Goal: Download file/media

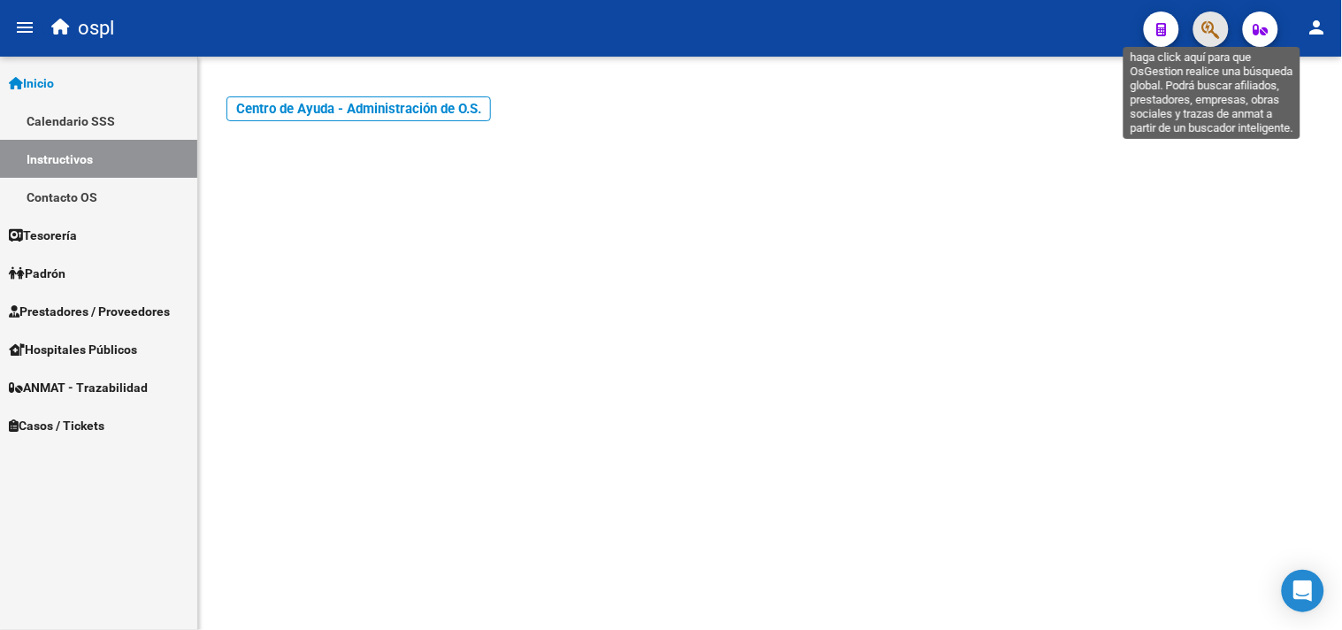
click at [1217, 29] on icon "button" at bounding box center [1211, 29] width 18 height 20
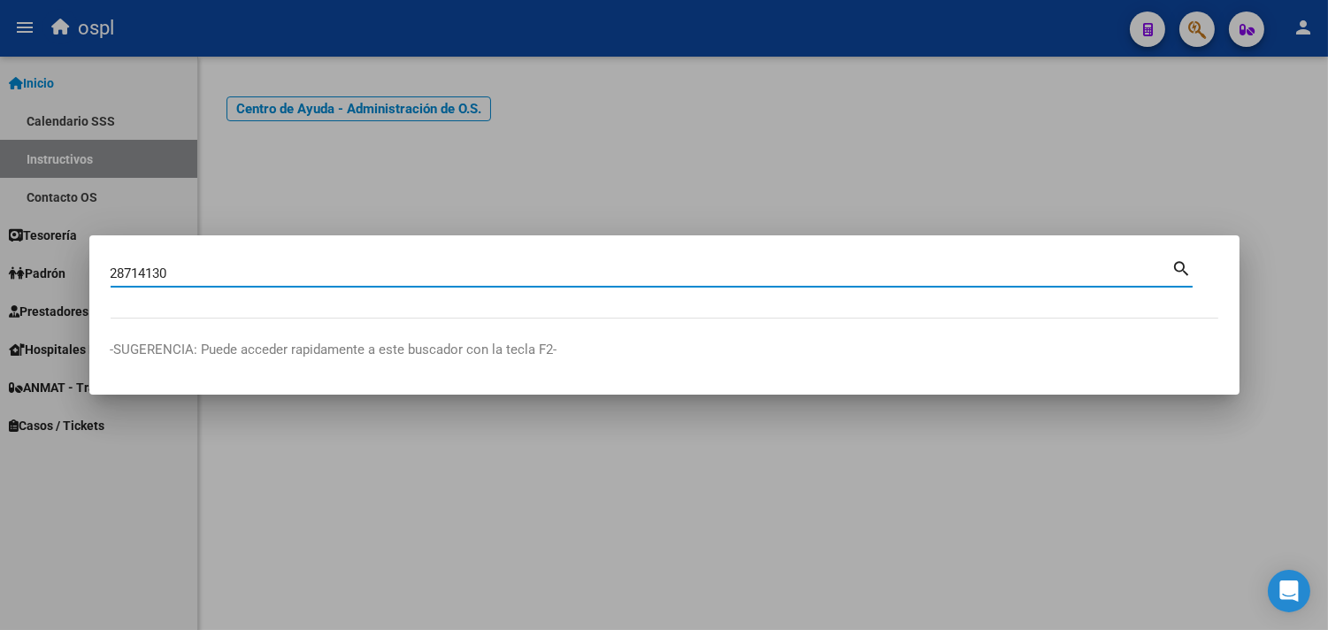
type input "28714130"
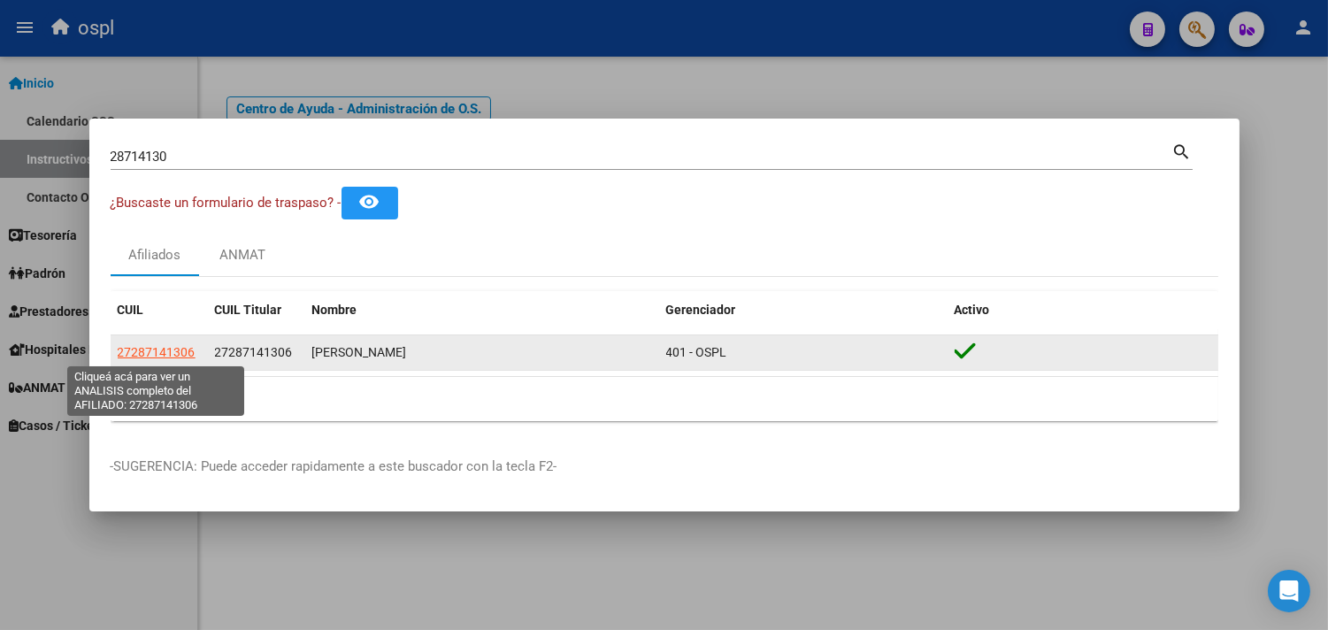
click at [165, 356] on span "27287141306" at bounding box center [157, 352] width 78 height 14
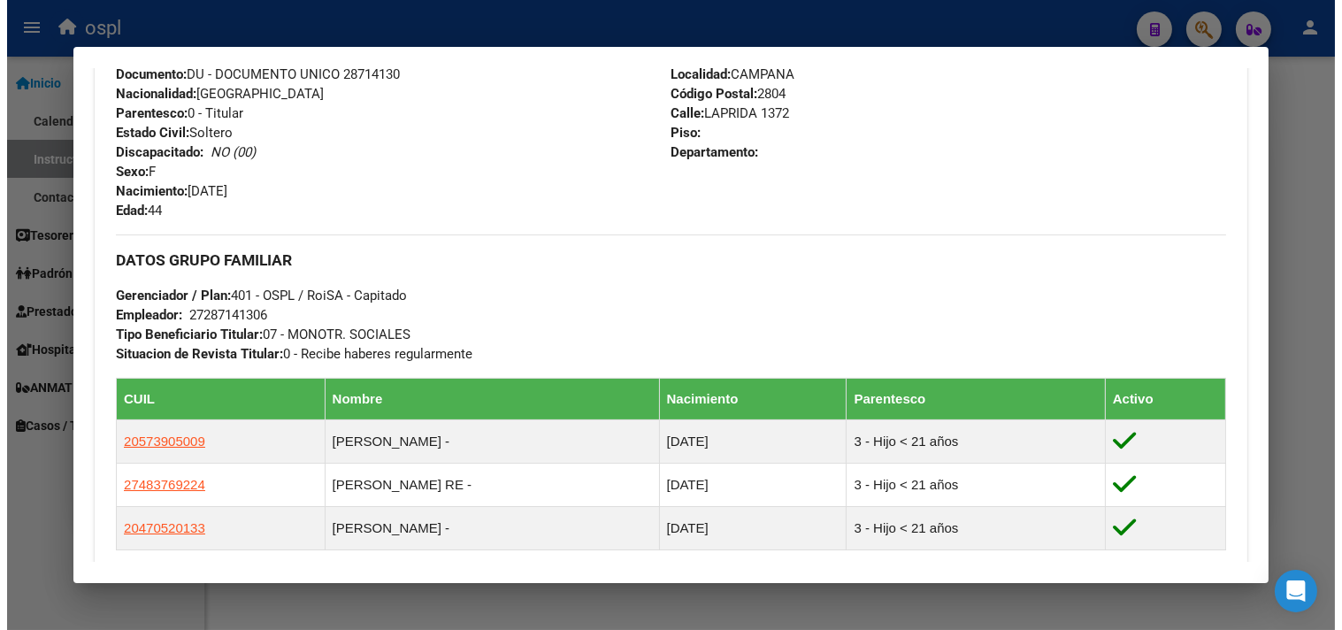
scroll to position [687, 0]
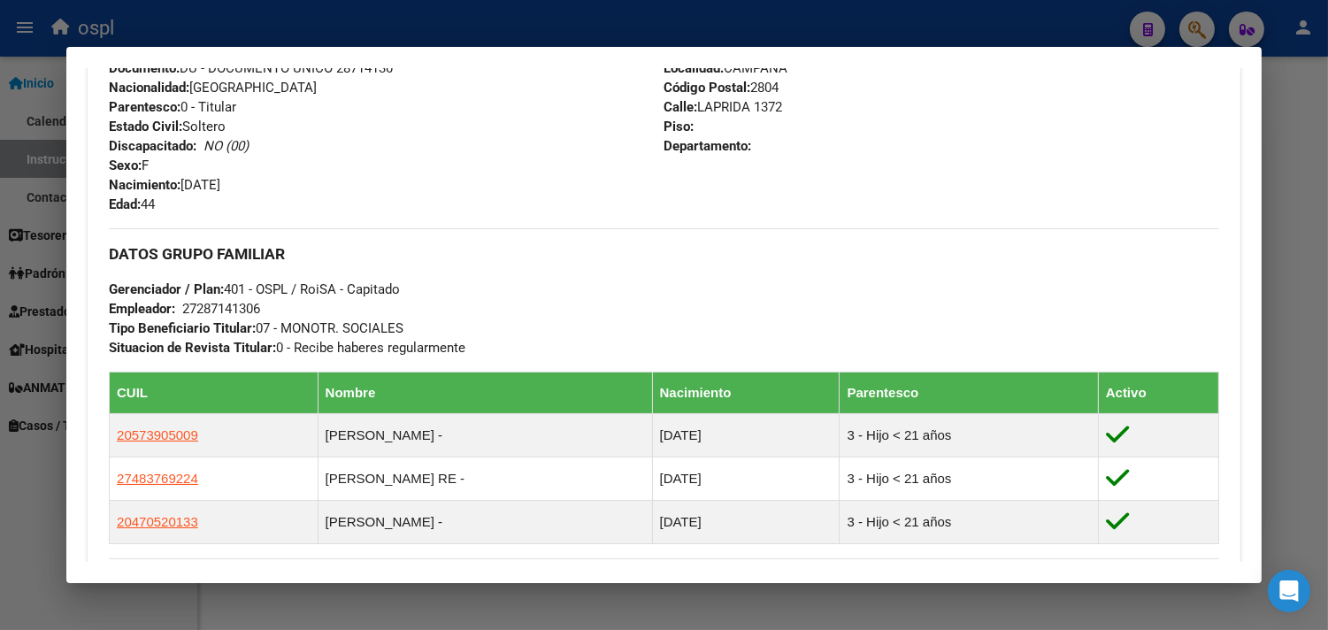
click at [19, 116] on div at bounding box center [664, 315] width 1328 height 630
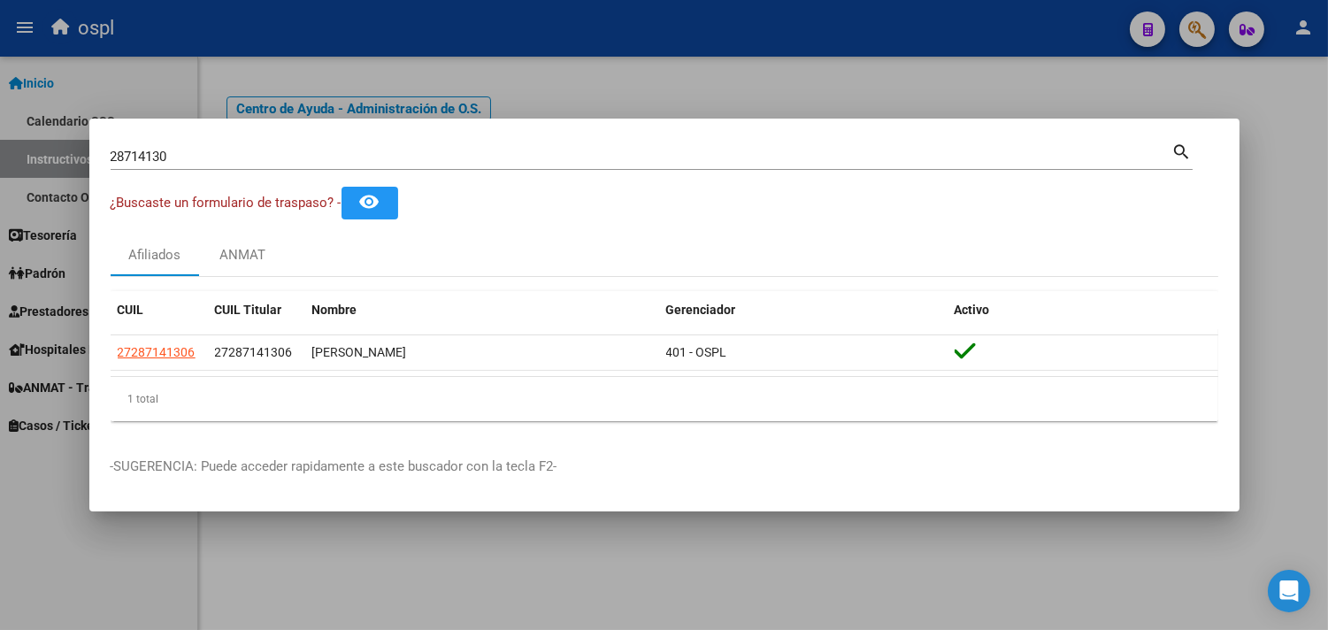
click at [944, 119] on mat-dialog-container "28714130 Buscar (apellido, dni, cuil, [PERSON_NAME], cuit, obra social) search …" at bounding box center [664, 315] width 1150 height 393
click at [36, 525] on div at bounding box center [664, 315] width 1328 height 630
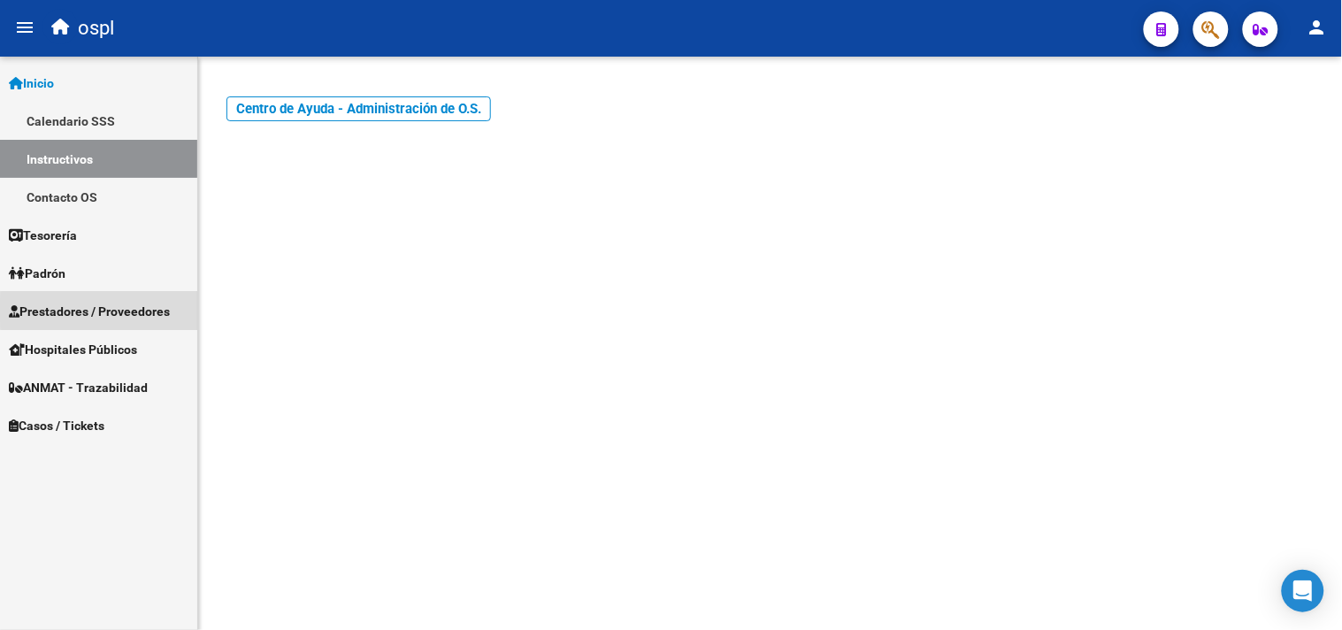
click at [100, 310] on span "Prestadores / Proveedores" at bounding box center [89, 311] width 161 height 19
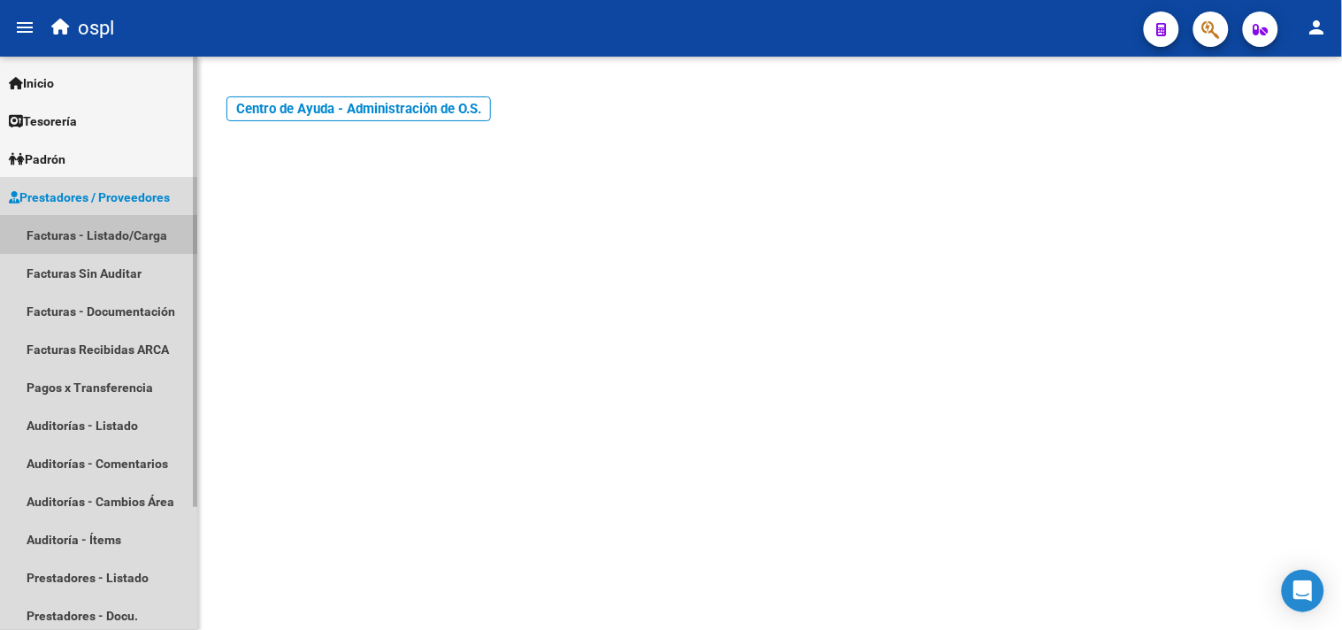
click at [108, 232] on link "Facturas - Listado/Carga" at bounding box center [98, 235] width 197 height 38
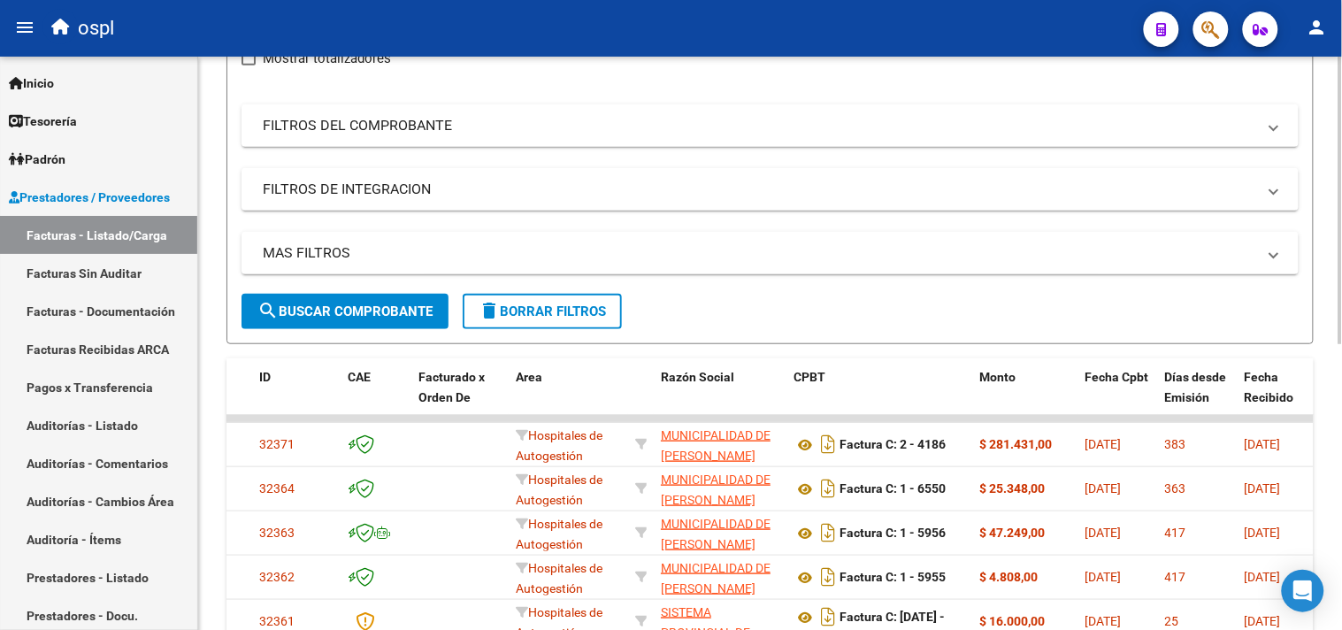
scroll to position [98, 0]
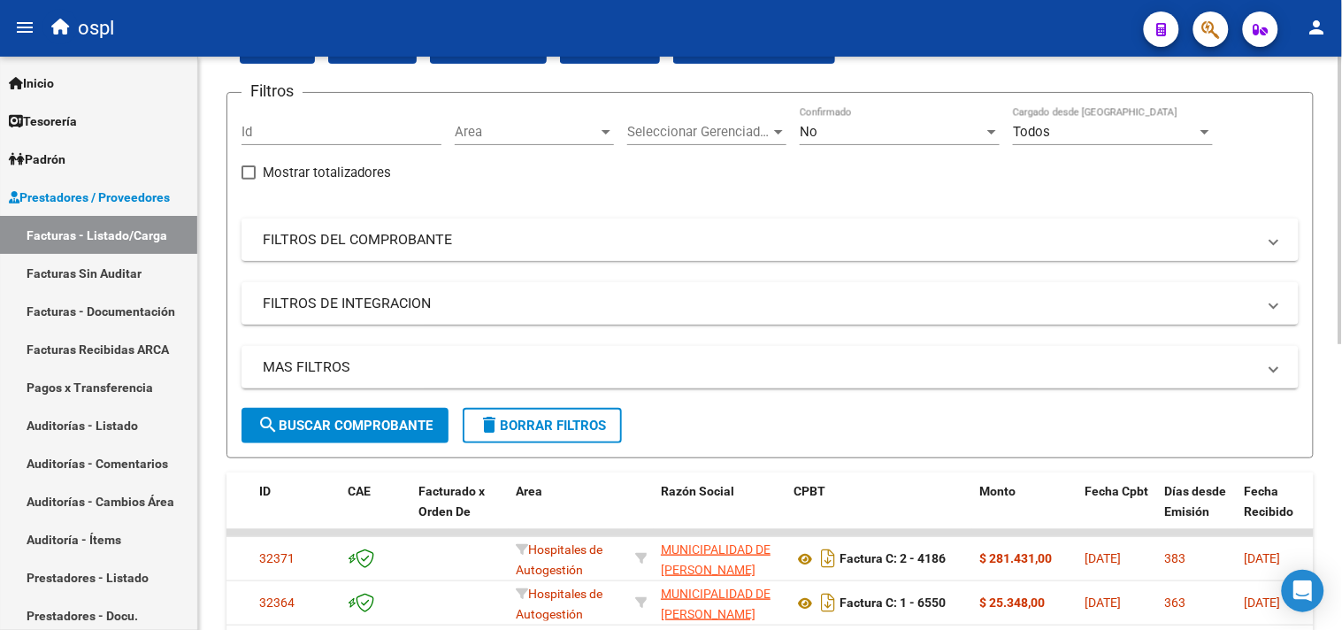
click at [395, 239] on mat-panel-title "FILTROS DEL COMPROBANTE" at bounding box center [759, 239] width 993 height 19
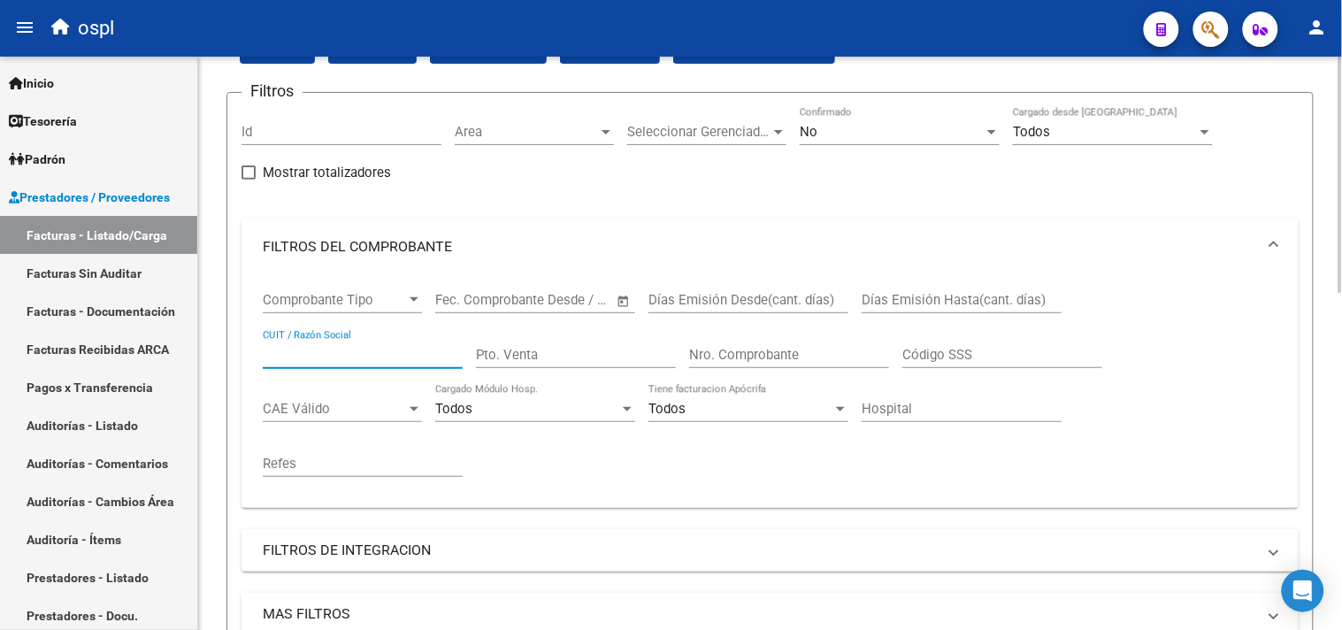
click at [349, 358] on input "CUIT / Razón Social" at bounding box center [363, 355] width 200 height 16
click at [837, 135] on div "No" at bounding box center [892, 132] width 184 height 16
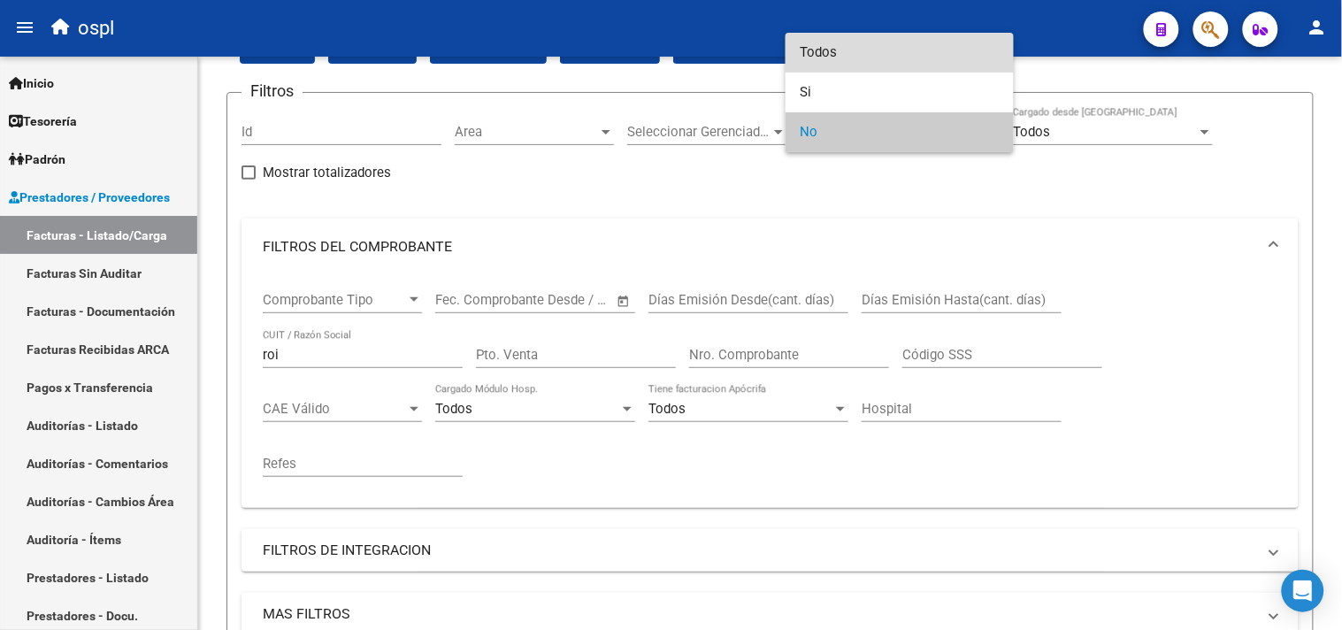
click at [824, 50] on span "Todos" at bounding box center [900, 53] width 200 height 40
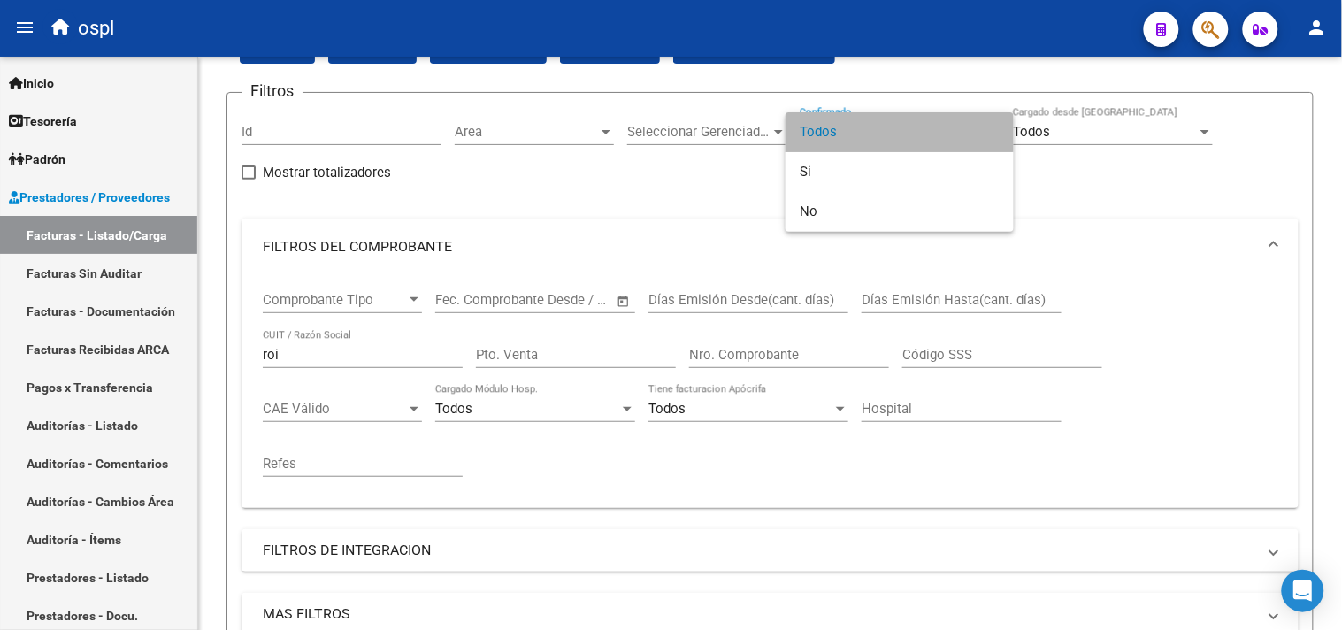
click at [827, 115] on span "Todos" at bounding box center [900, 132] width 200 height 40
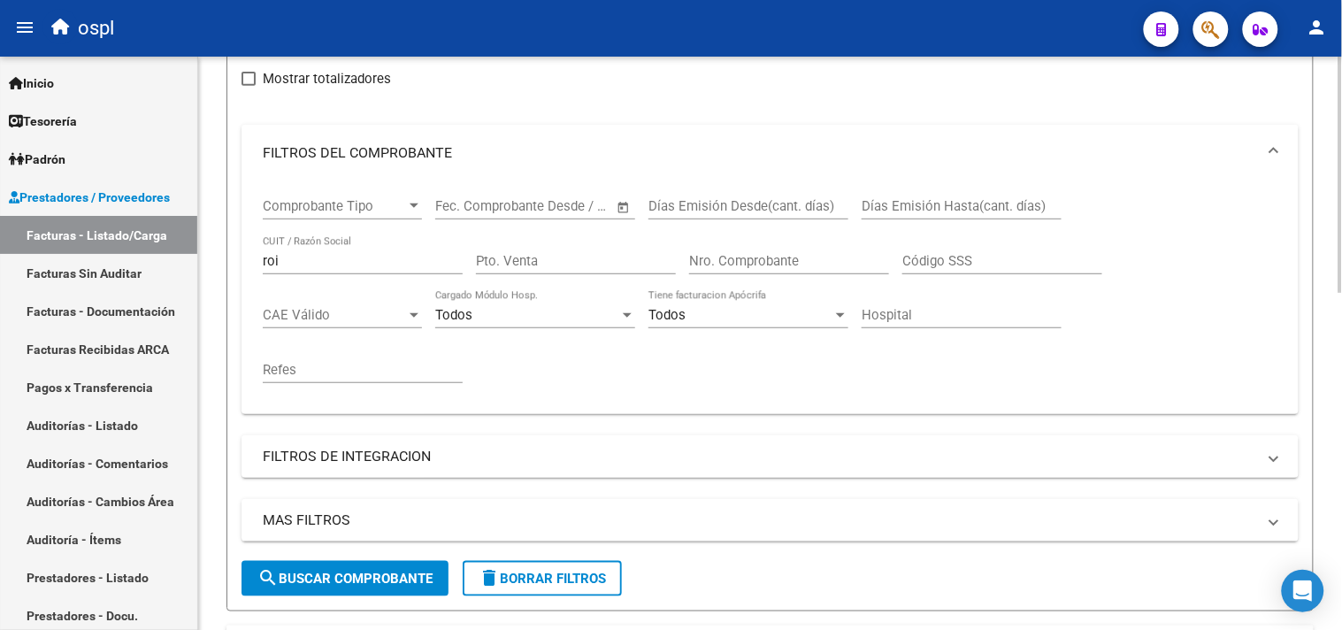
scroll to position [687, 0]
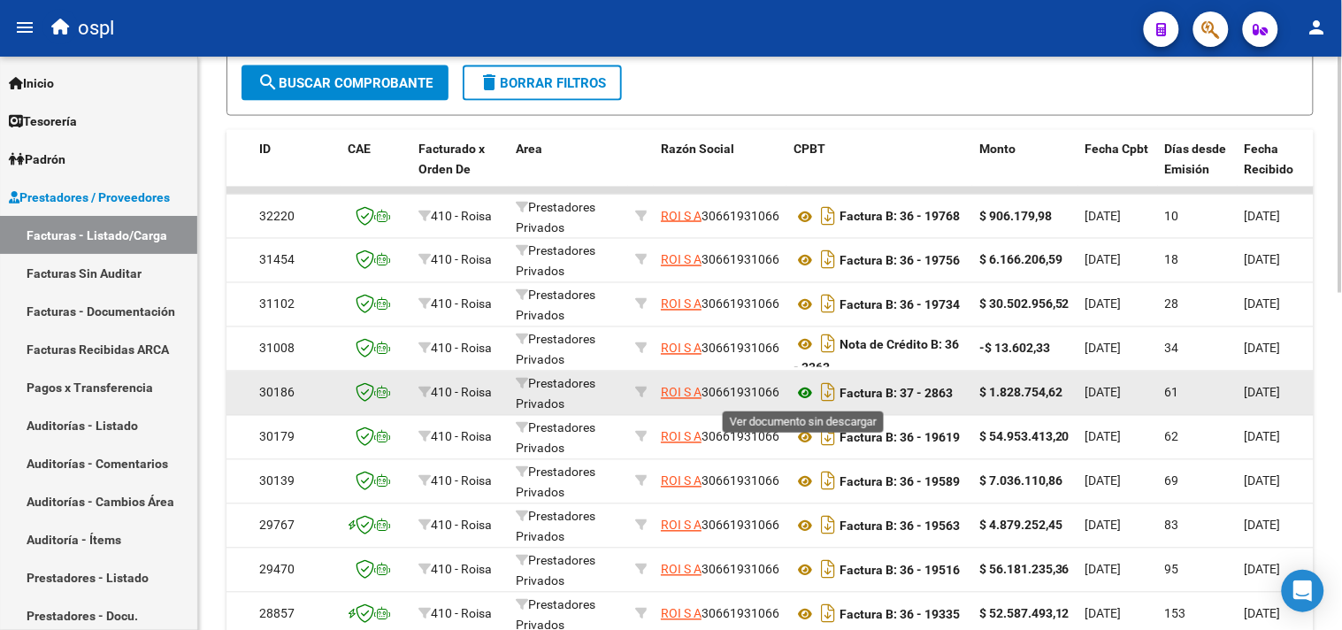
click at [808, 393] on icon at bounding box center [804, 393] width 23 height 21
click at [940, 393] on strong "Factura B: 37 - 2863" at bounding box center [895, 394] width 113 height 14
click at [1011, 395] on strong "$ 1.828.754,62" at bounding box center [1020, 393] width 83 height 14
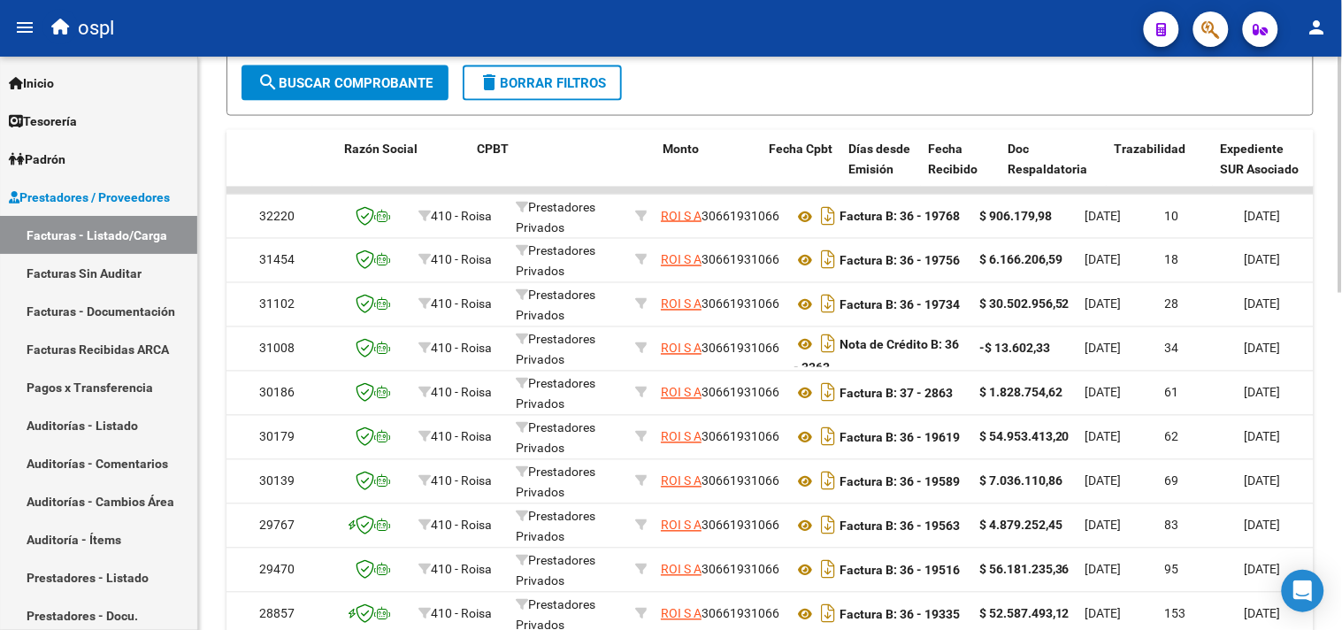
scroll to position [0, 488]
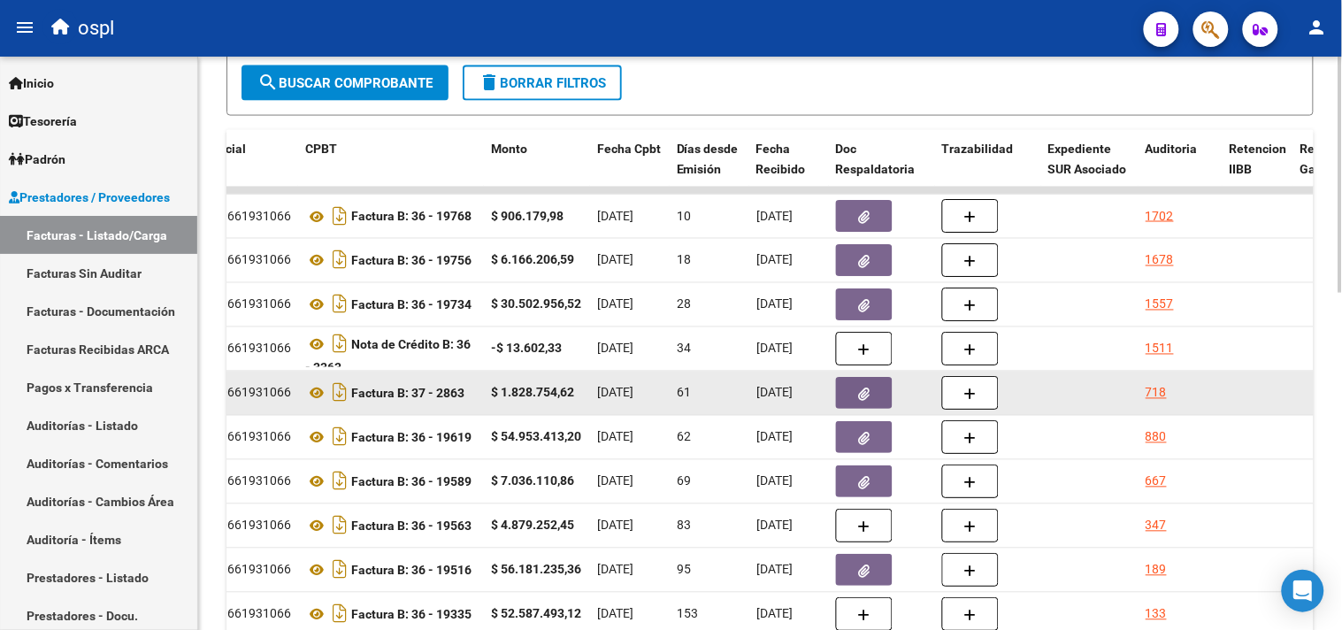
drag, startPoint x: 1212, startPoint y: 402, endPoint x: 844, endPoint y: 398, distance: 368.0
click at [868, 389] on icon "button" at bounding box center [864, 393] width 11 height 13
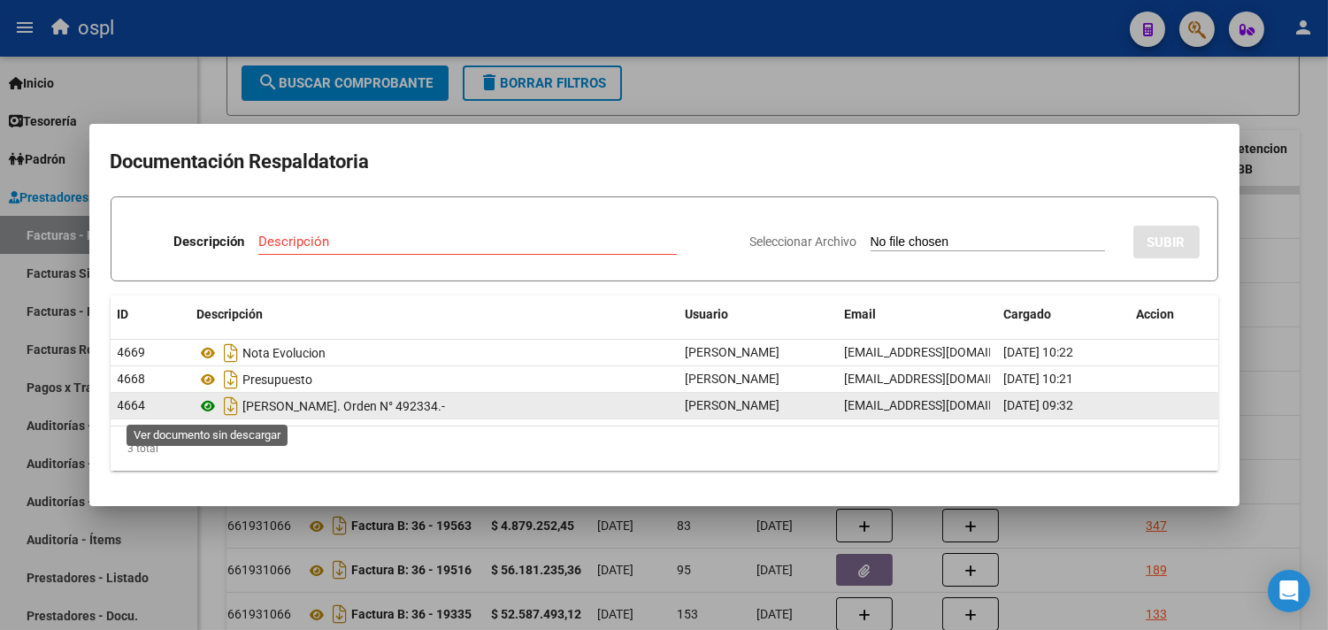
click at [207, 408] on icon at bounding box center [208, 405] width 23 height 21
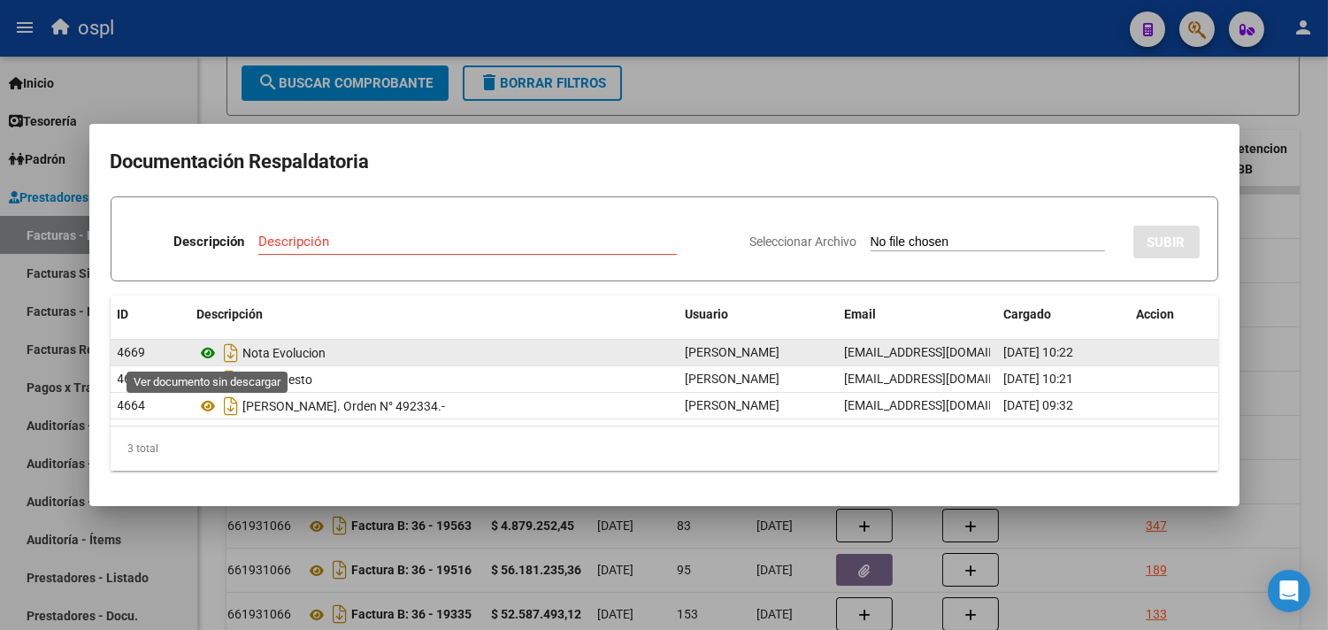
click at [208, 351] on icon at bounding box center [208, 352] width 23 height 21
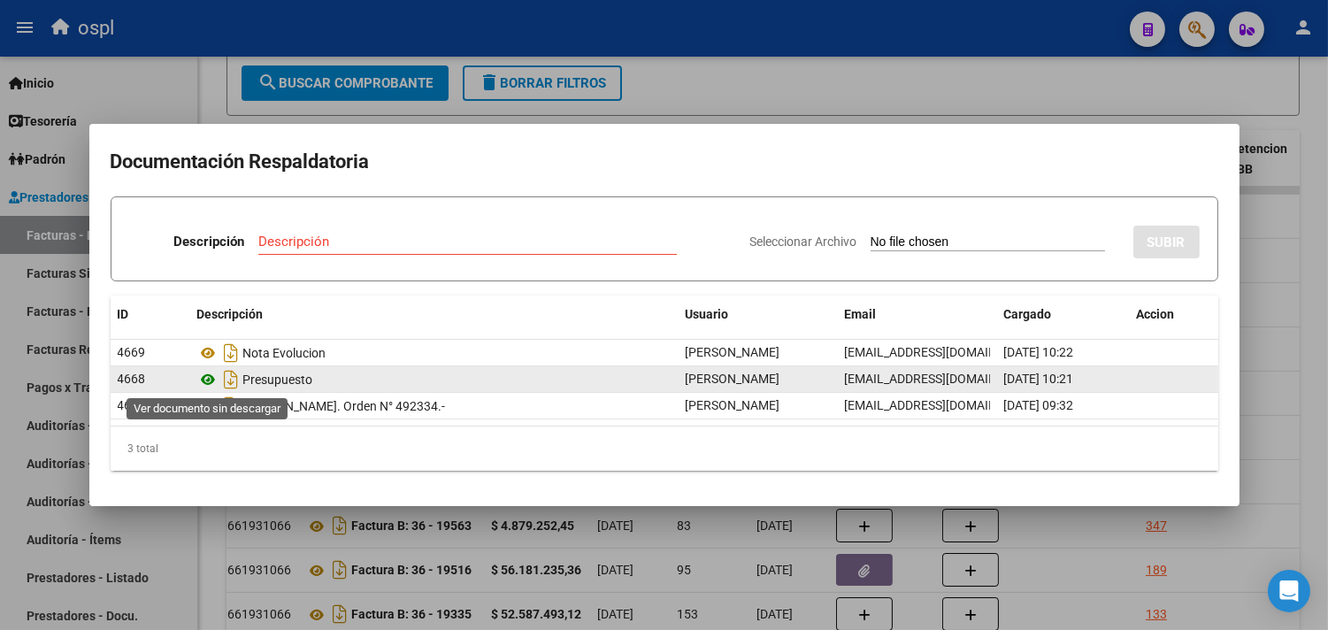
click at [207, 380] on icon at bounding box center [208, 379] width 23 height 21
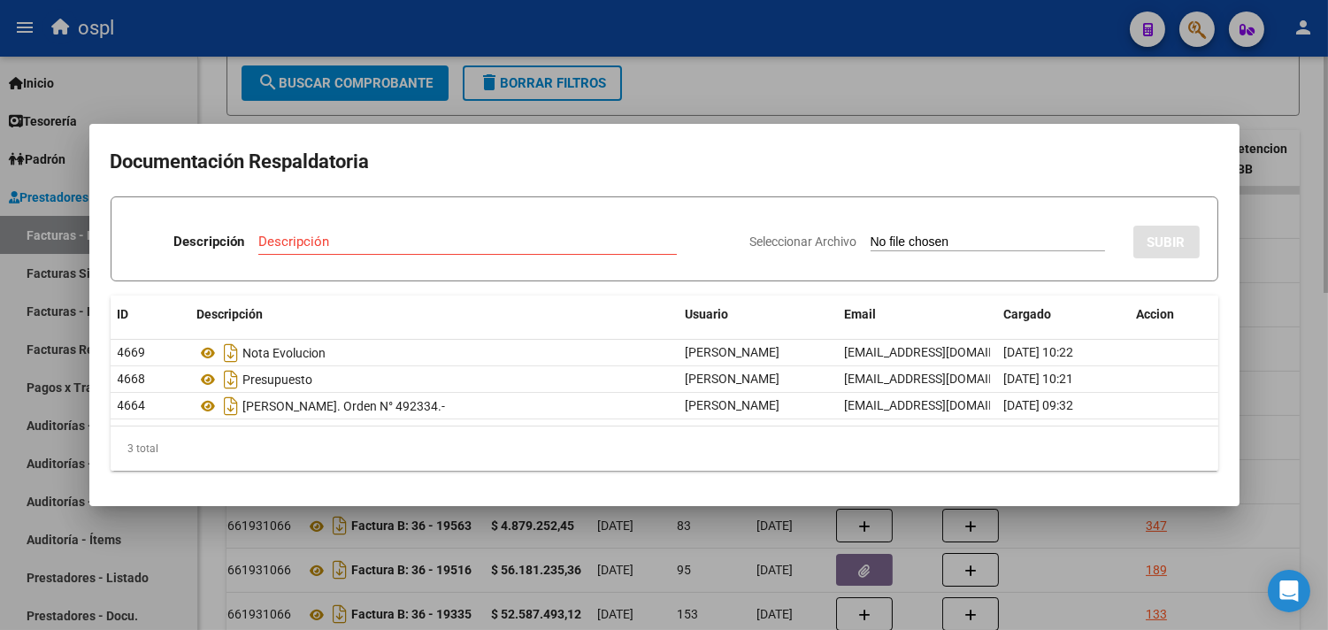
drag, startPoint x: 971, startPoint y: 88, endPoint x: 995, endPoint y: 112, distance: 33.8
click at [1000, 120] on div at bounding box center [664, 315] width 1328 height 630
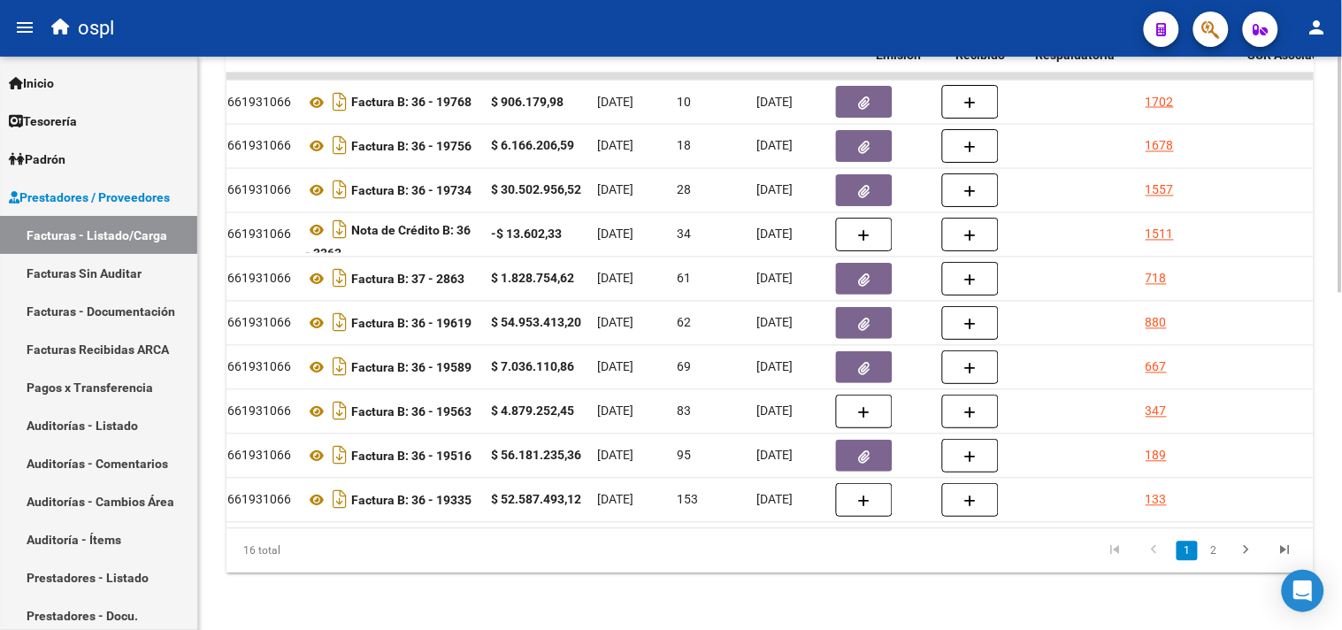
scroll to position [0, 0]
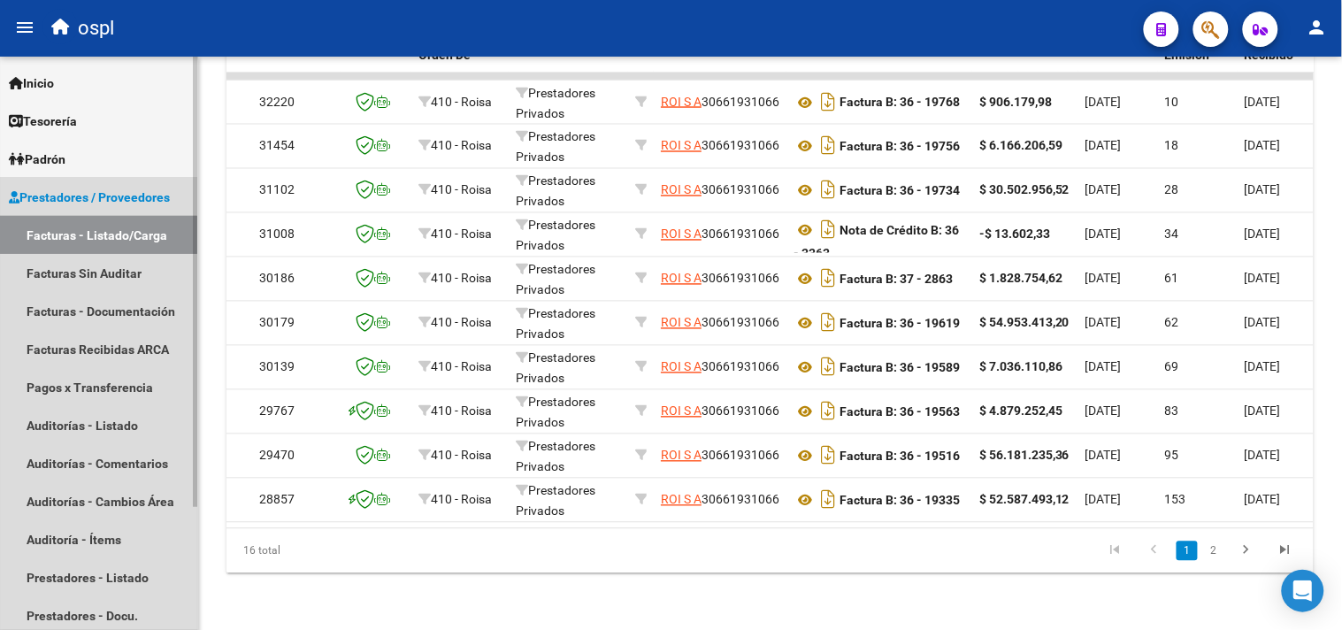
click at [68, 236] on link "Facturas - Listado/Carga" at bounding box center [98, 235] width 197 height 38
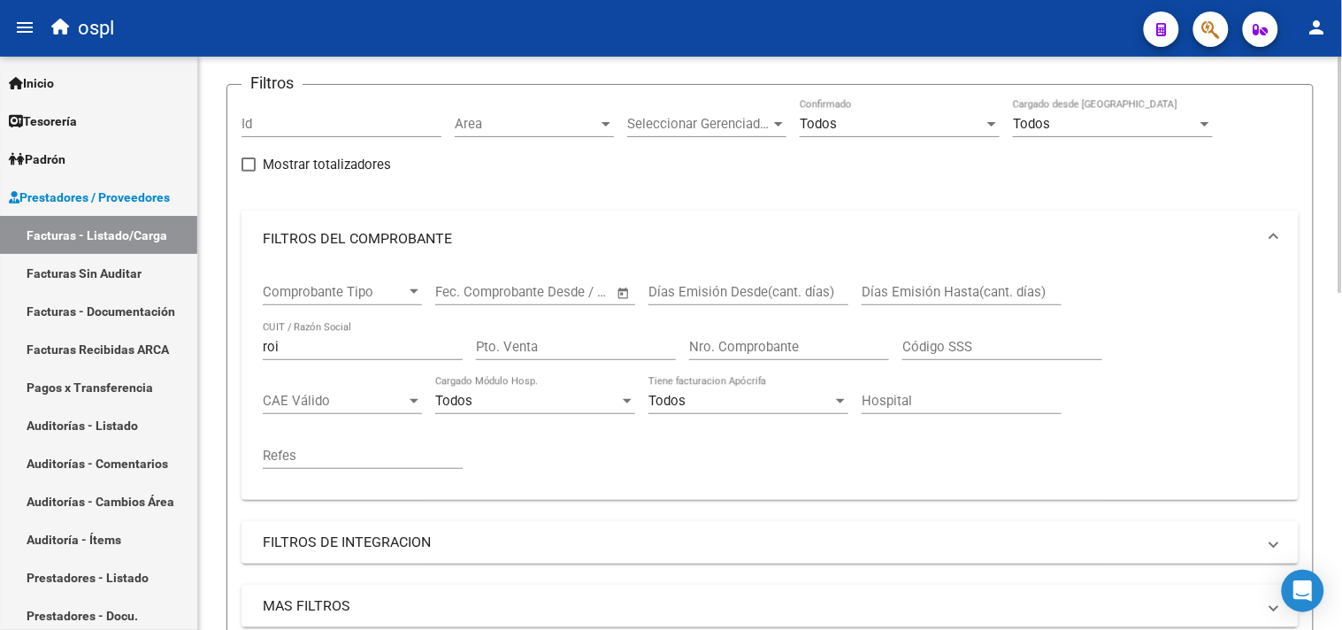
scroll to position [30, 0]
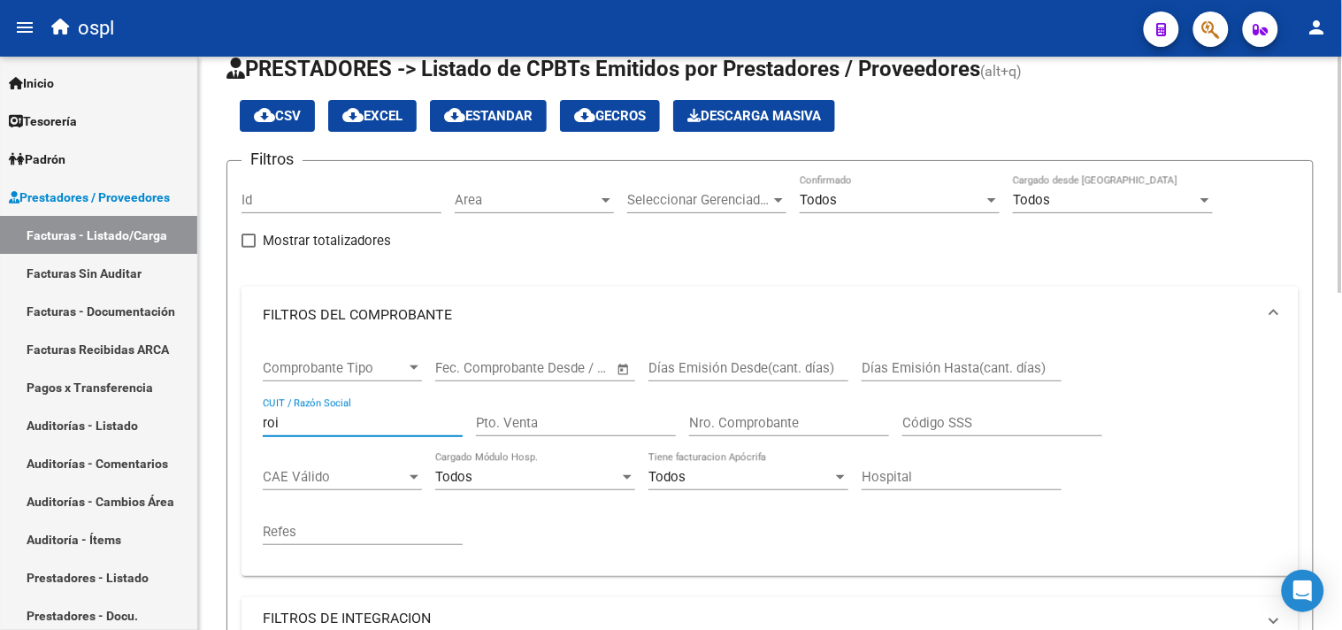
drag, startPoint x: 341, startPoint y: 425, endPoint x: 337, endPoint y: 434, distance: 9.5
click at [340, 425] on input "roi" at bounding box center [363, 423] width 200 height 16
type input "r"
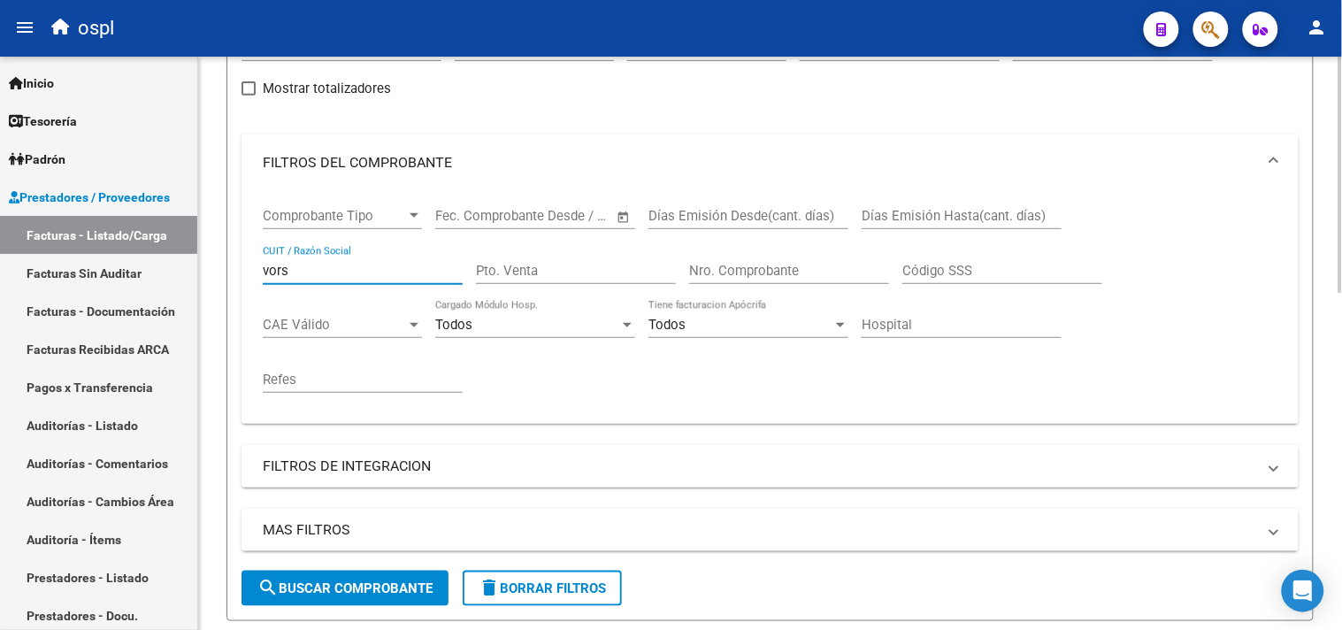
scroll to position [522, 0]
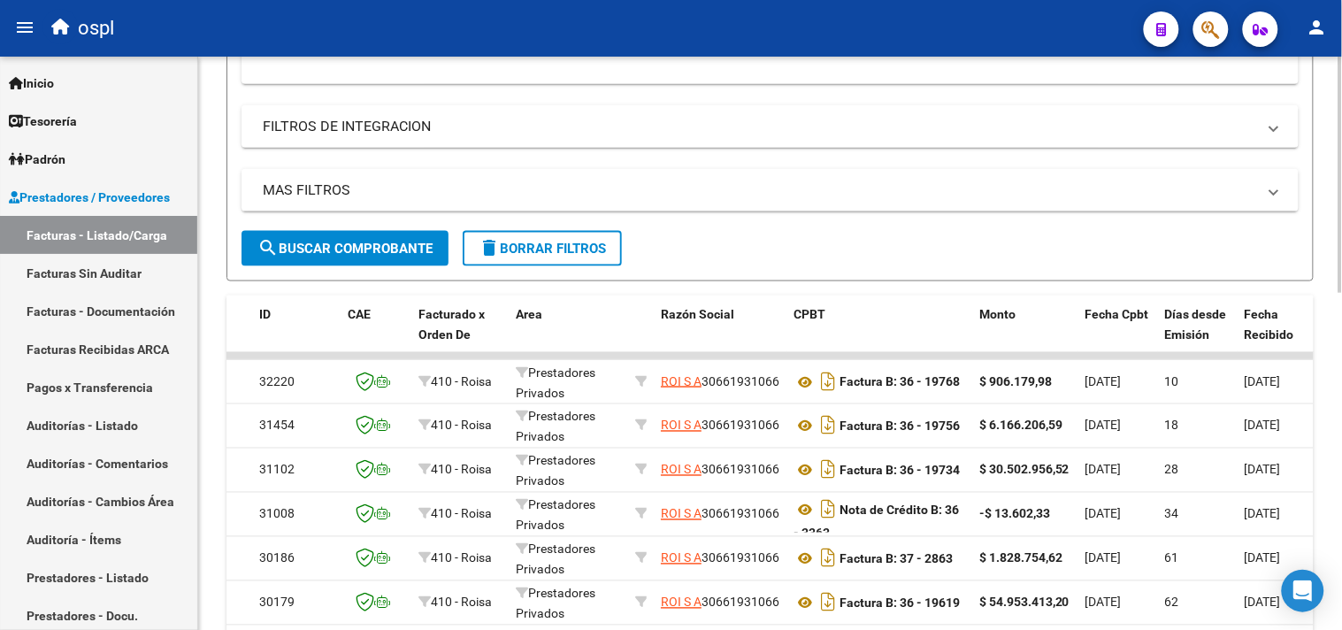
type input "vors"
click at [341, 251] on span "search Buscar Comprobante" at bounding box center [344, 249] width 175 height 16
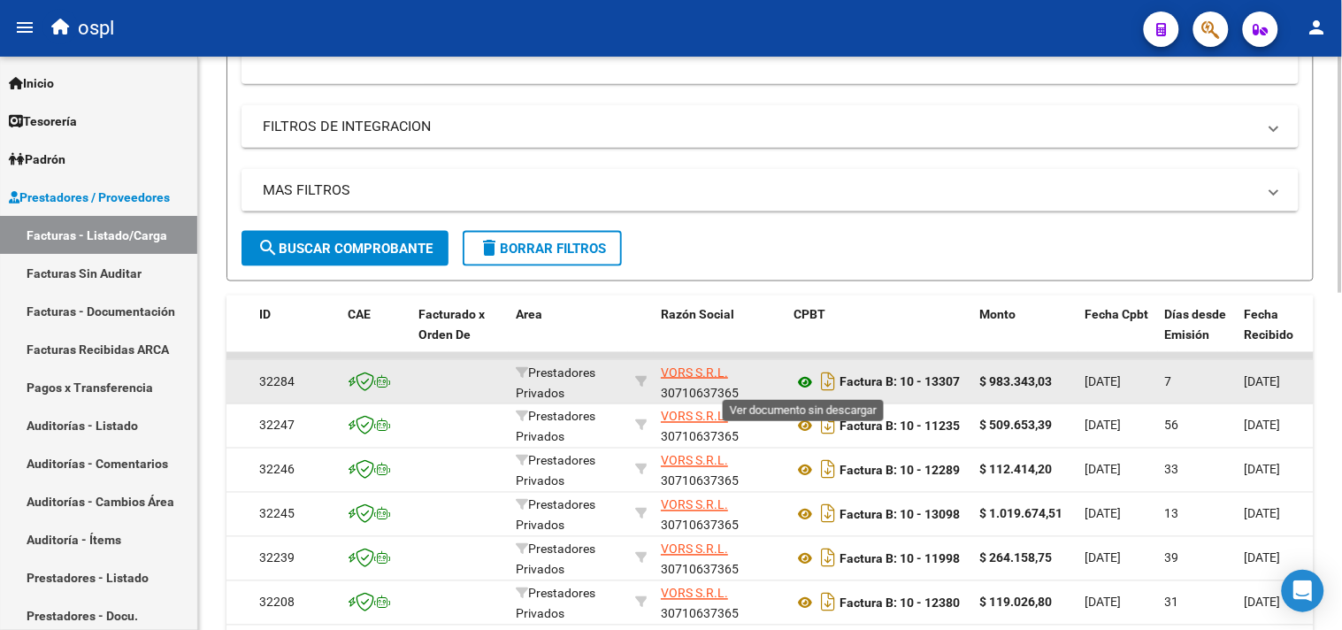
click at [808, 382] on icon at bounding box center [804, 382] width 23 height 21
click at [807, 383] on icon at bounding box center [804, 382] width 23 height 21
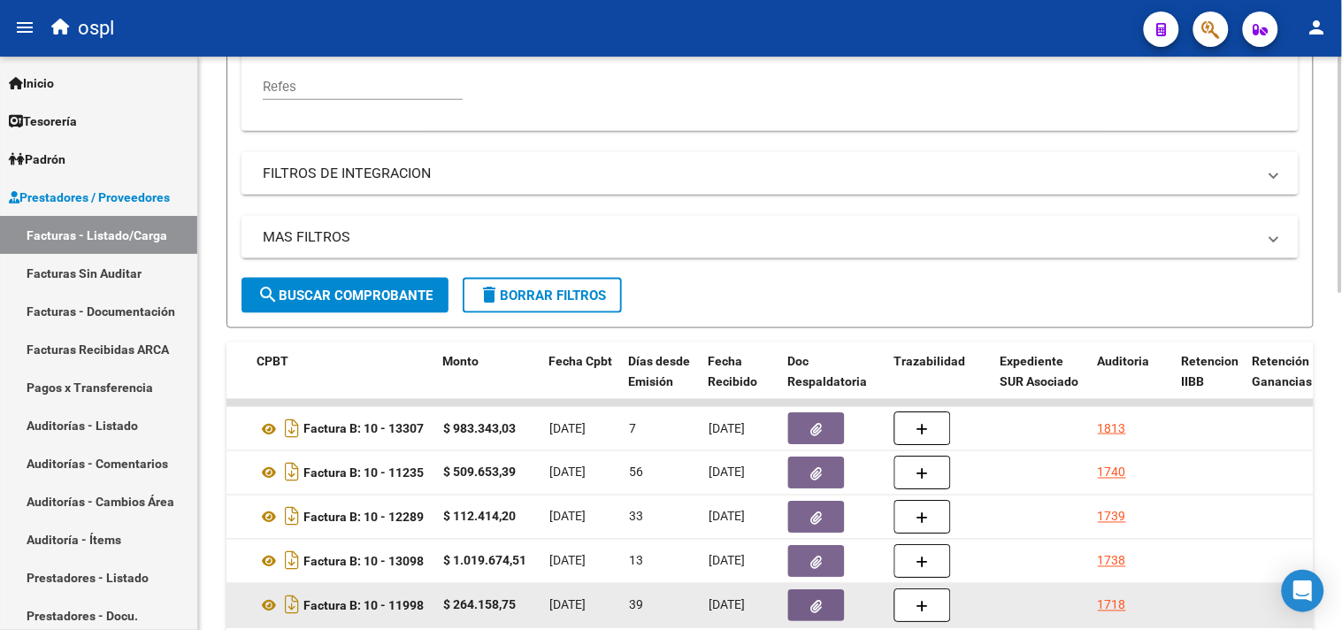
scroll to position [620, 0]
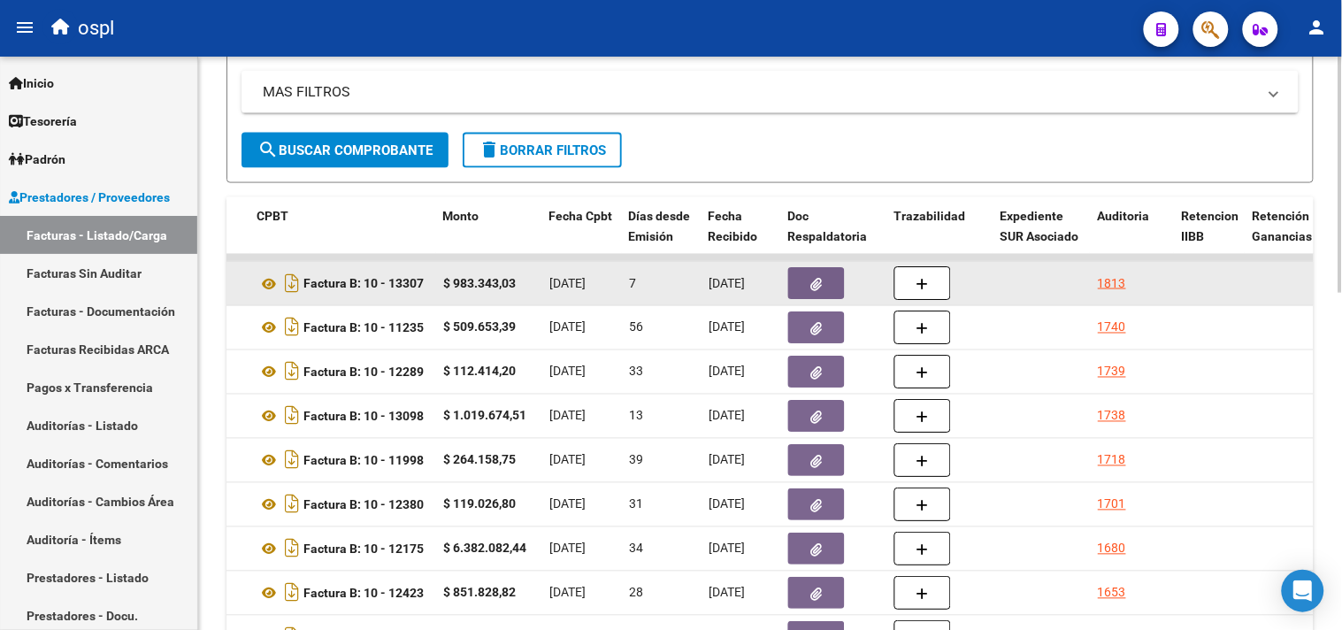
click at [820, 287] on icon "button" at bounding box center [816, 284] width 11 height 13
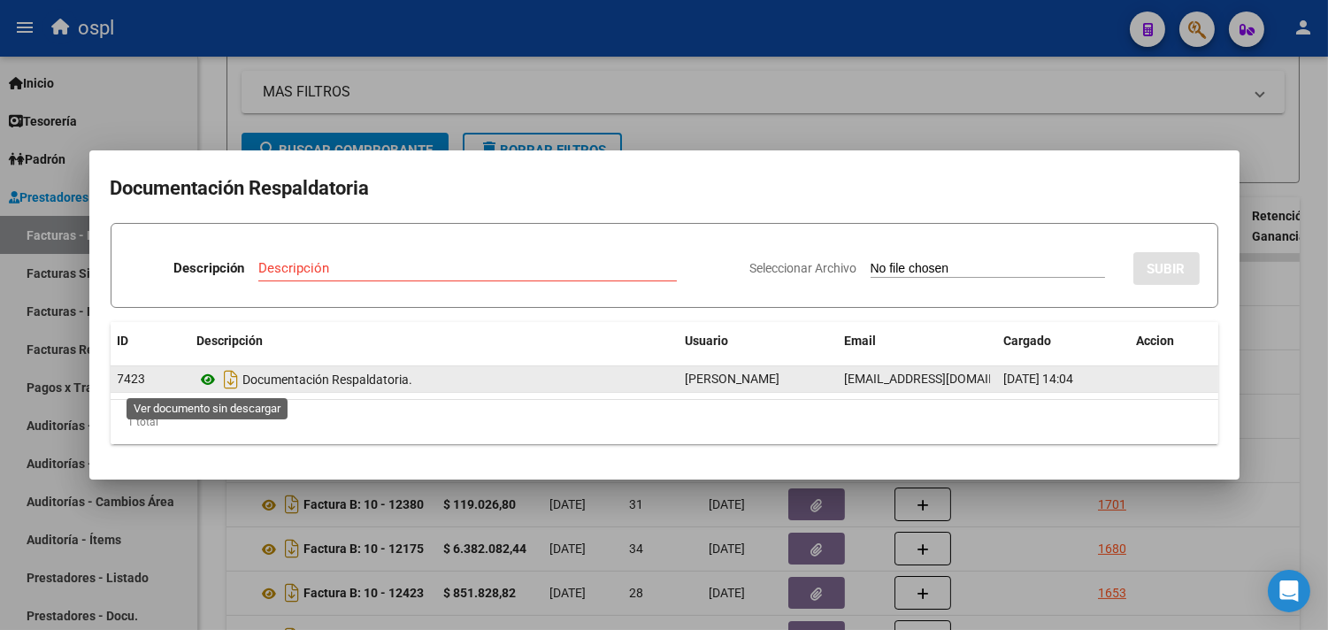
click at [207, 375] on icon at bounding box center [208, 379] width 23 height 21
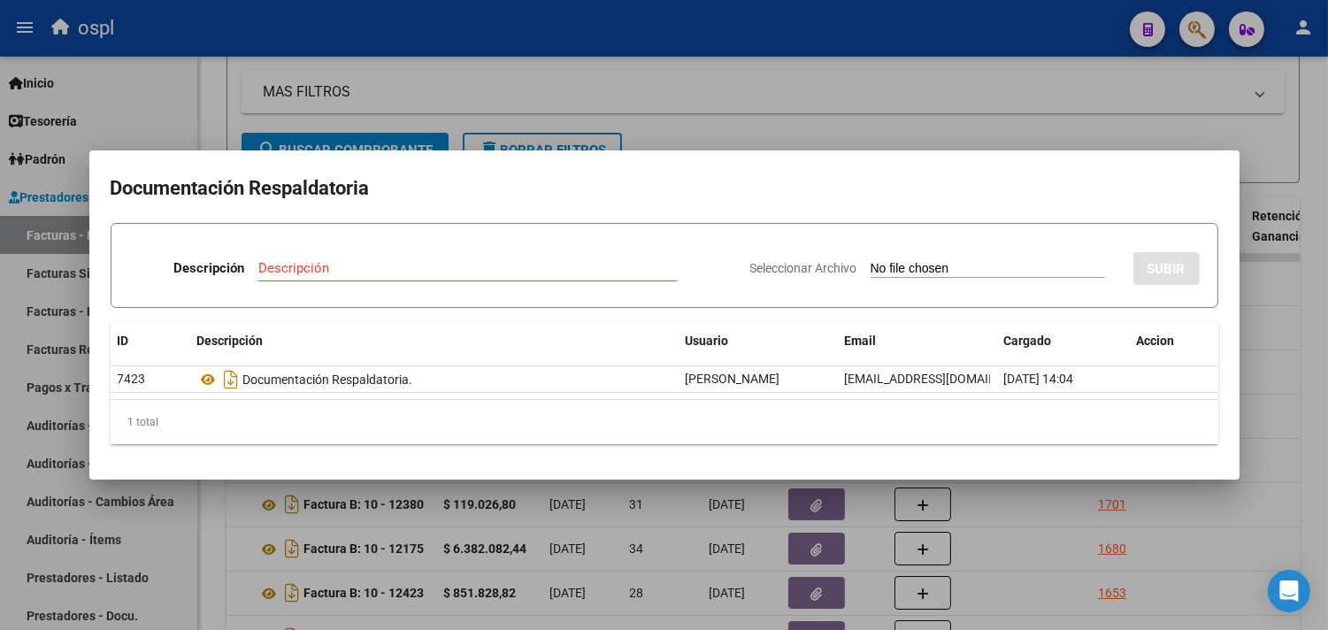
click at [1086, 117] on div at bounding box center [664, 315] width 1328 height 630
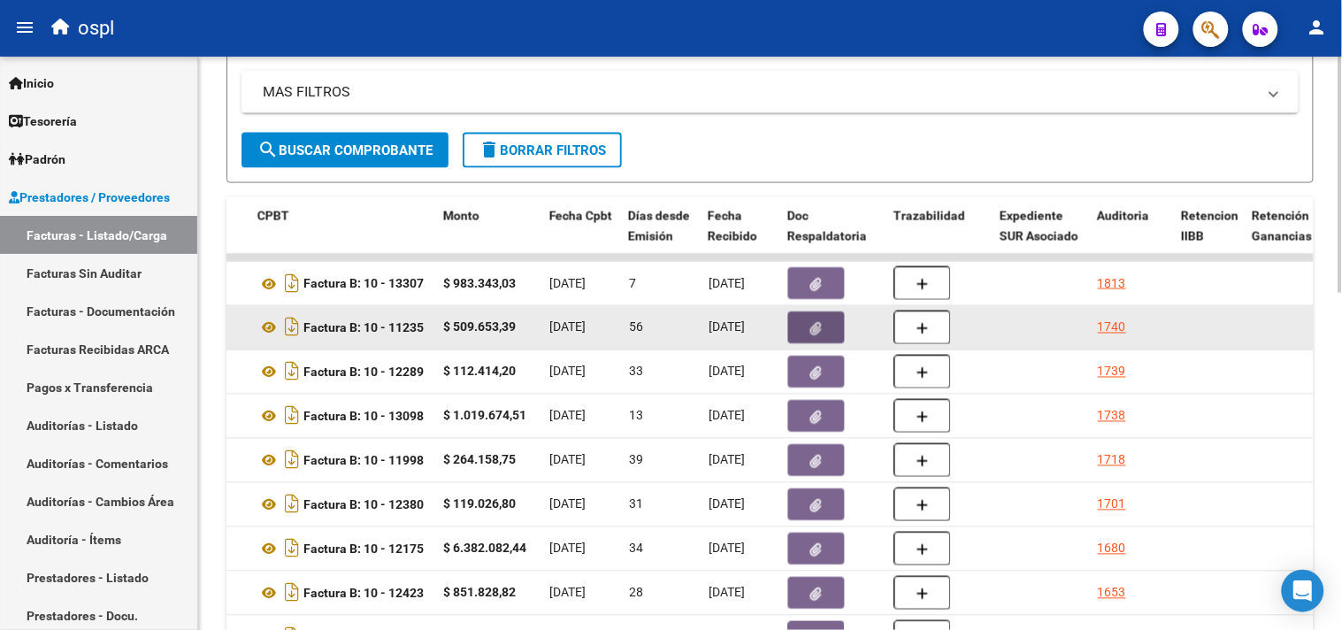
click at [827, 320] on button "button" at bounding box center [816, 327] width 57 height 32
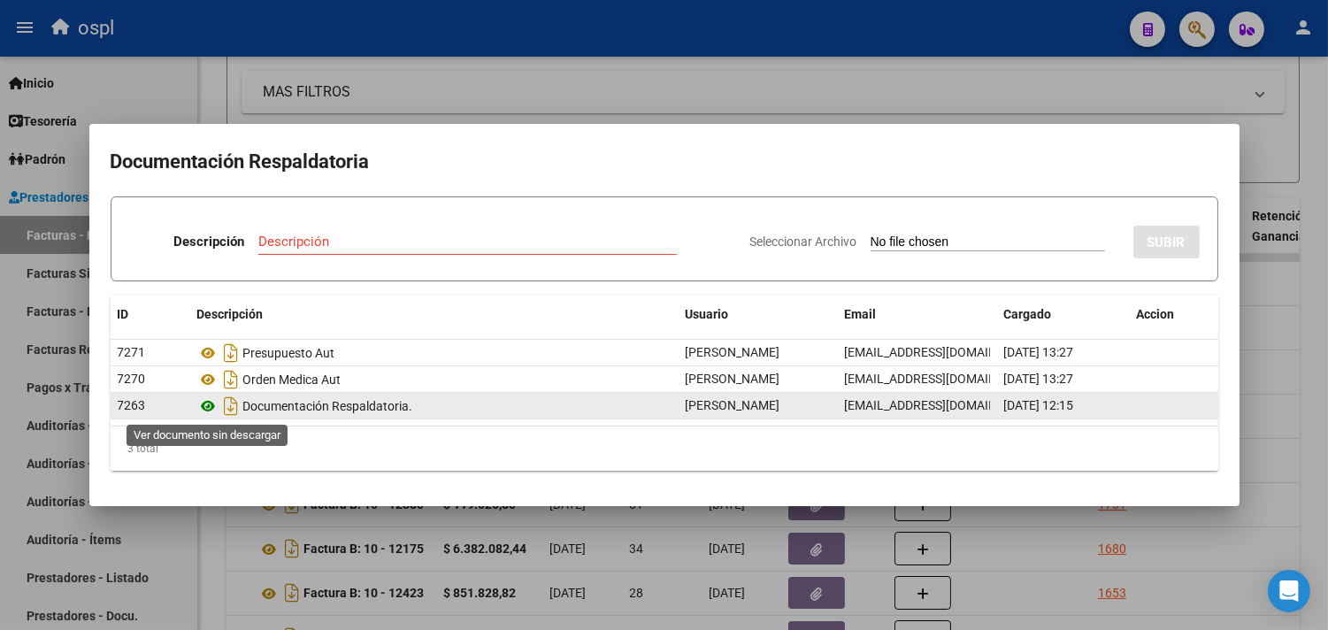
click at [205, 402] on icon at bounding box center [208, 405] width 23 height 21
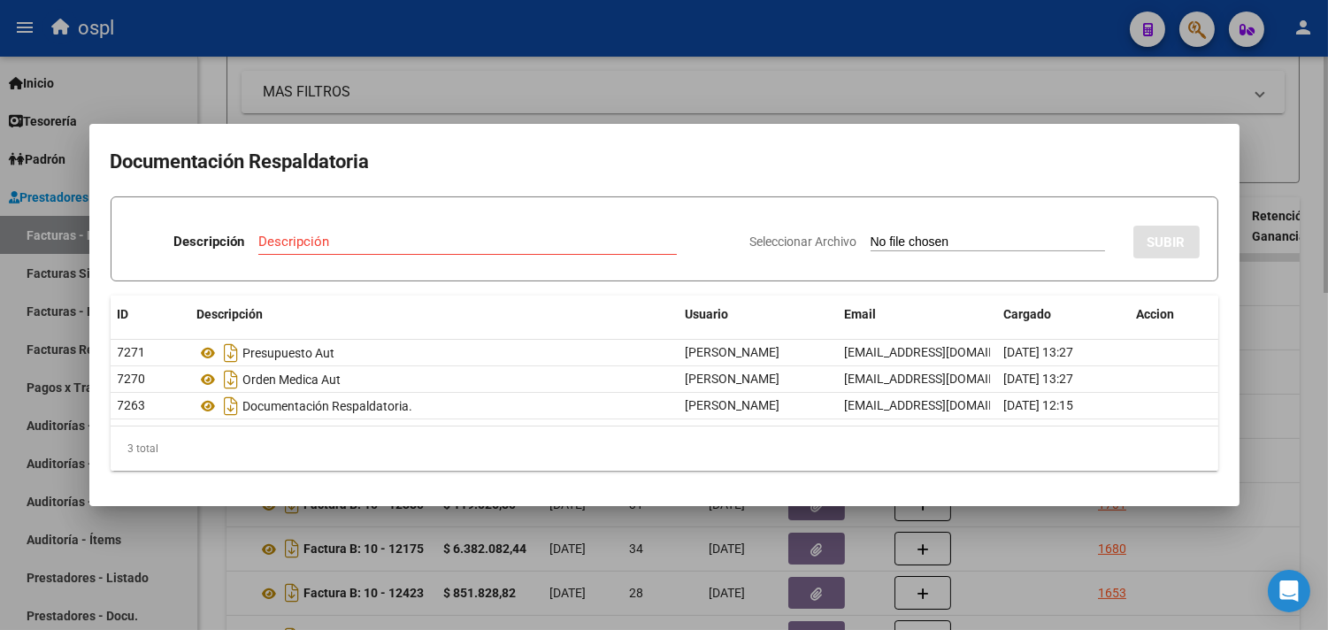
click at [917, 101] on div at bounding box center [664, 315] width 1328 height 630
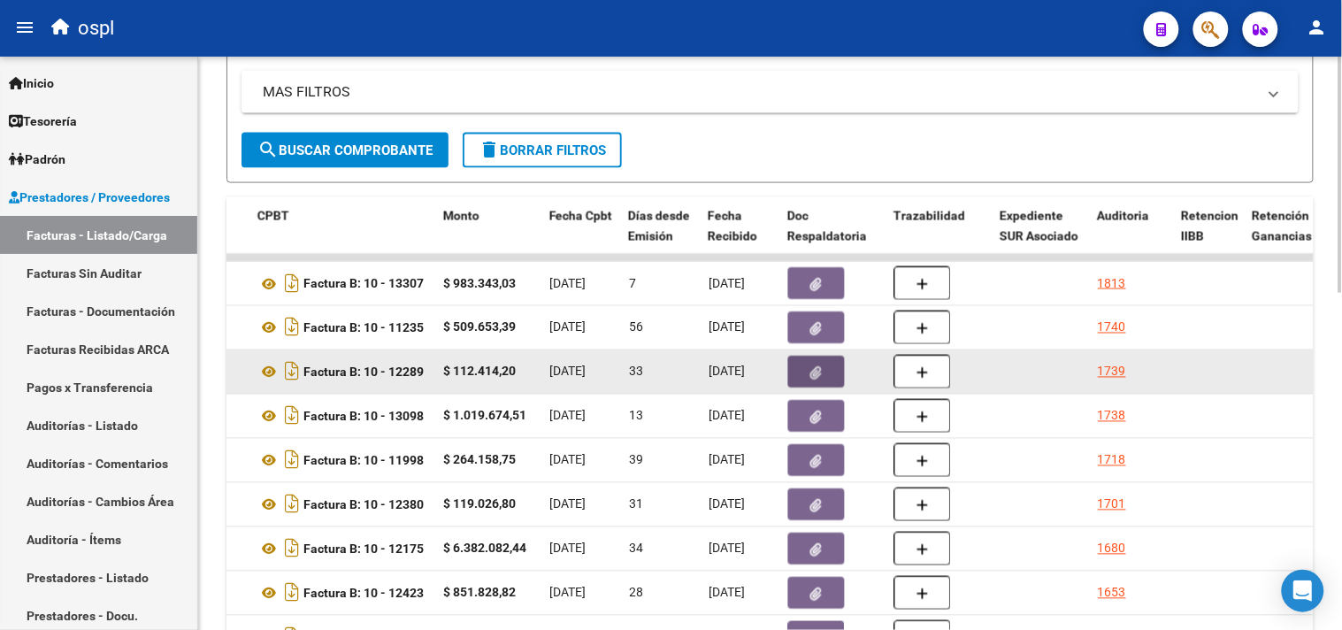
click at [816, 372] on icon "button" at bounding box center [816, 372] width 11 height 13
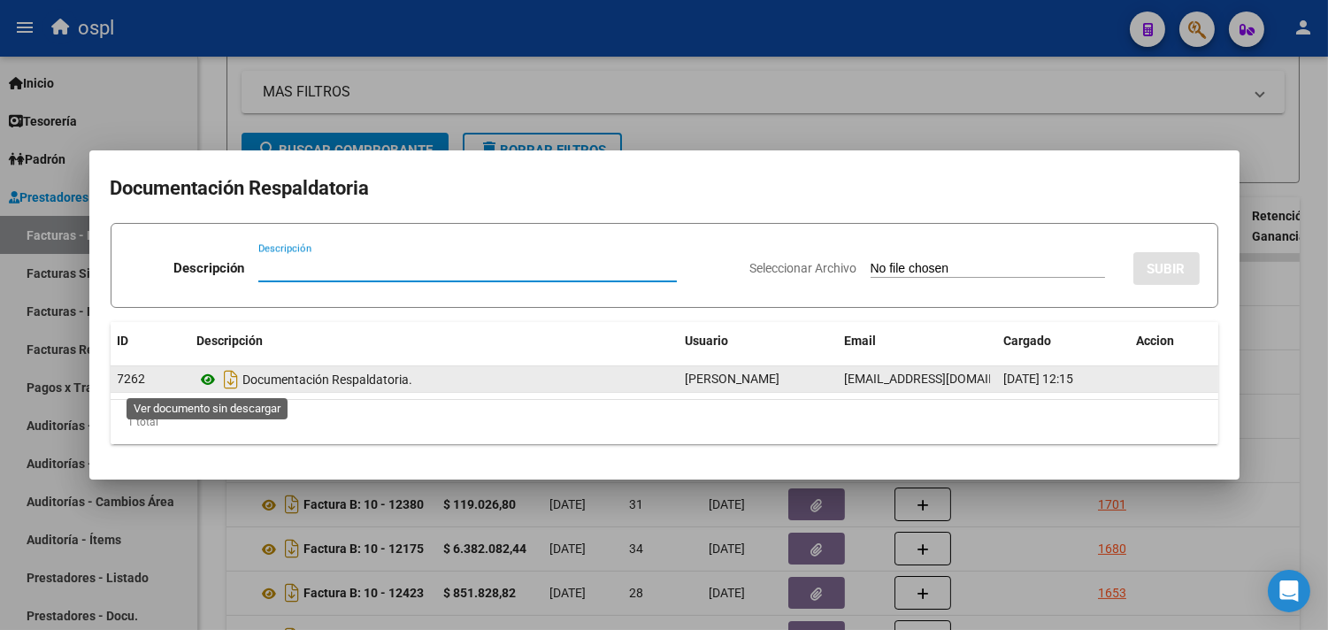
click at [206, 373] on icon at bounding box center [208, 379] width 23 height 21
click at [206, 374] on icon at bounding box center [208, 379] width 23 height 21
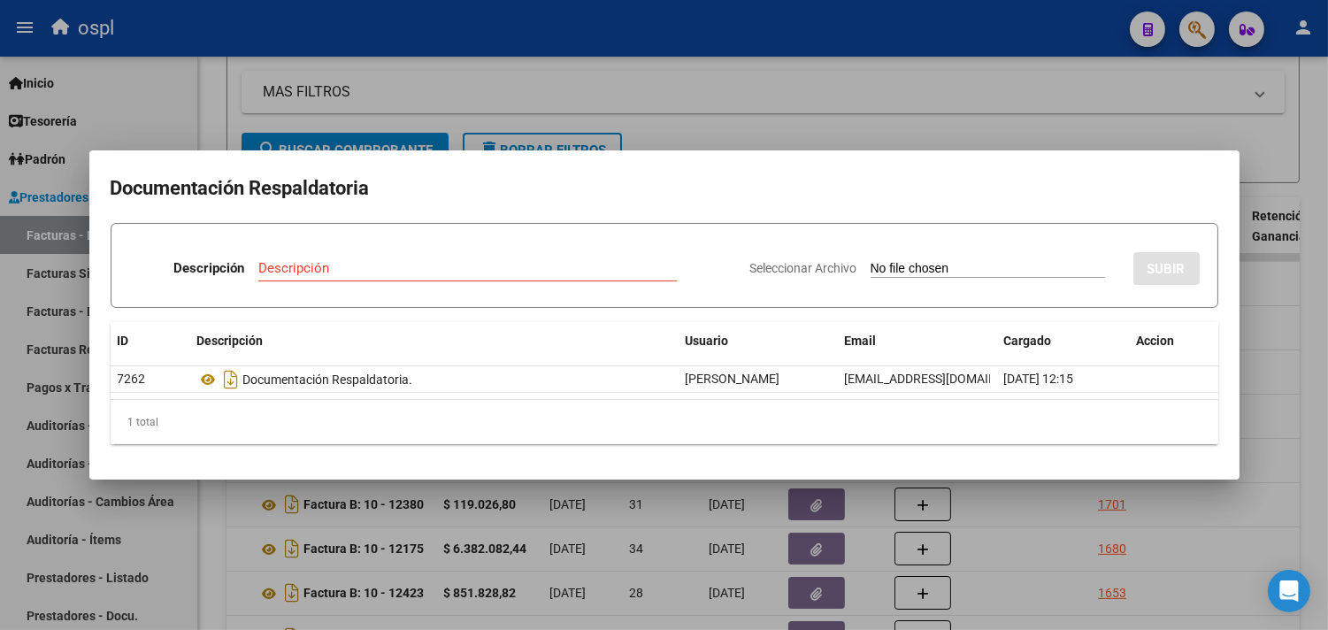
click at [914, 120] on div at bounding box center [664, 315] width 1328 height 630
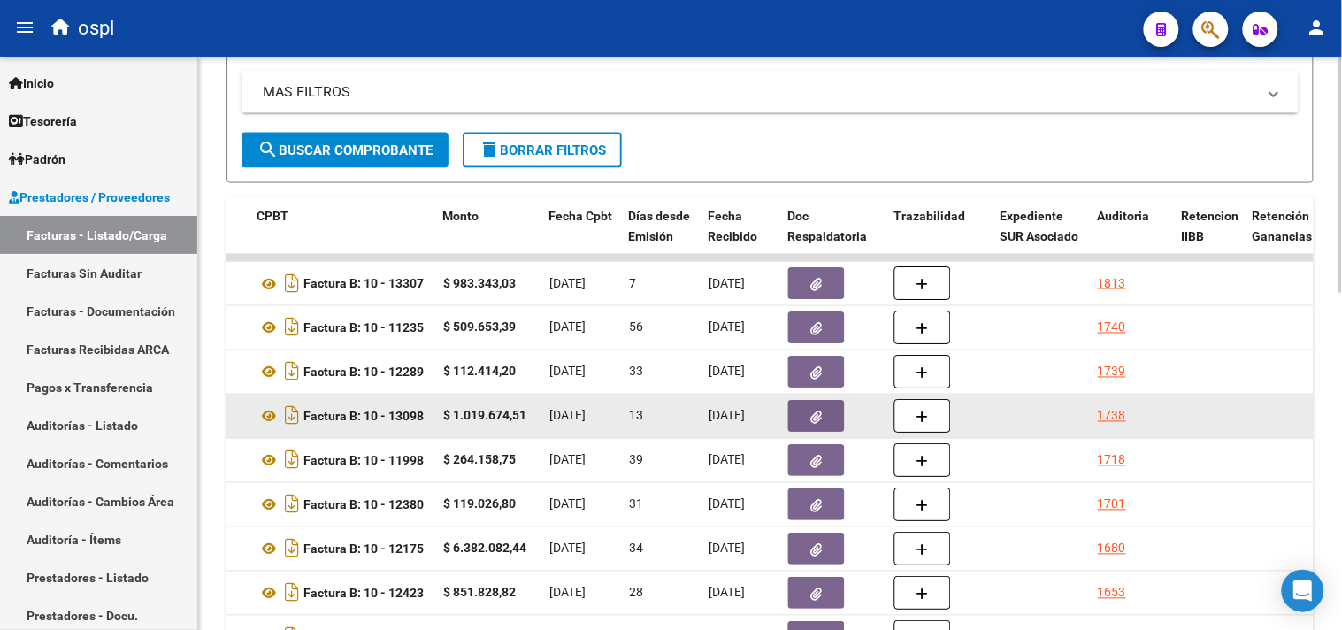
click at [805, 429] on button "button" at bounding box center [816, 416] width 57 height 32
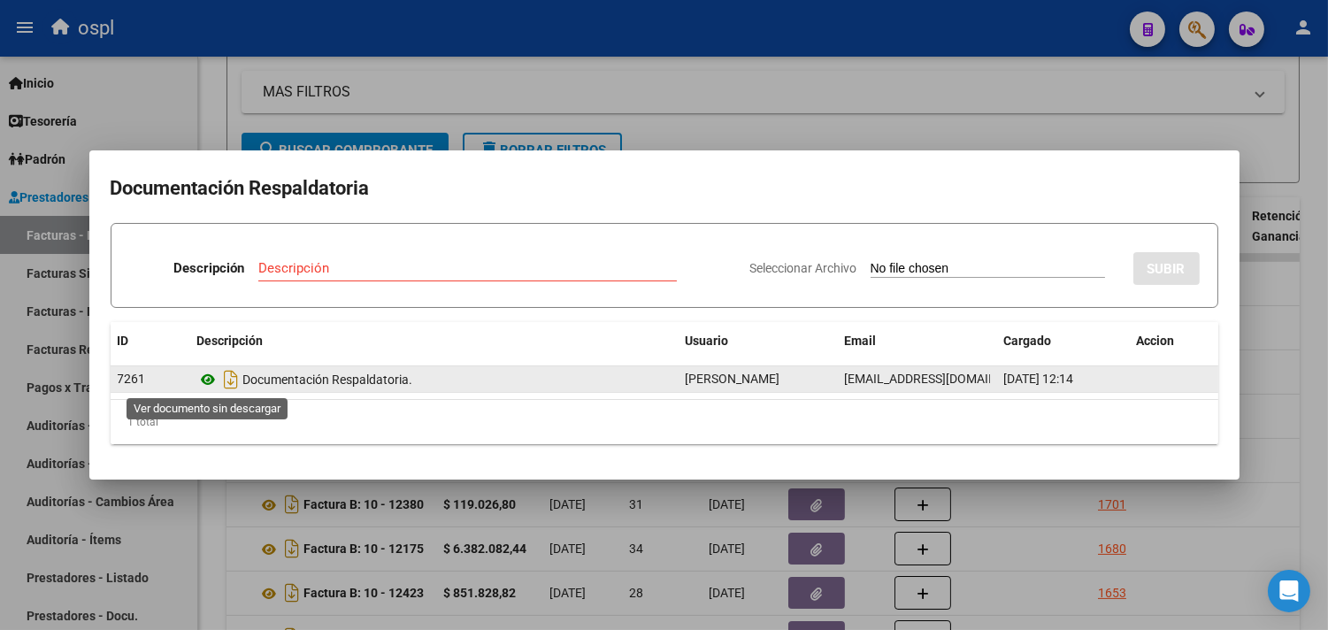
click at [204, 377] on icon at bounding box center [208, 379] width 23 height 21
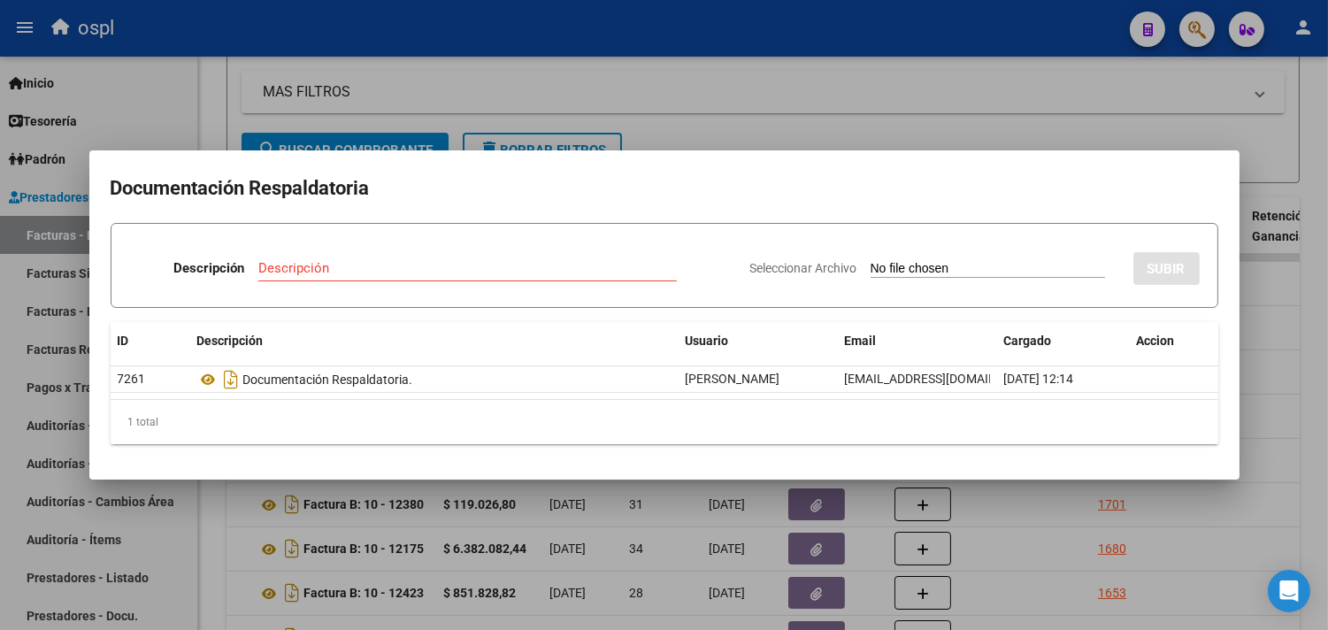
click at [870, 134] on div at bounding box center [664, 315] width 1328 height 630
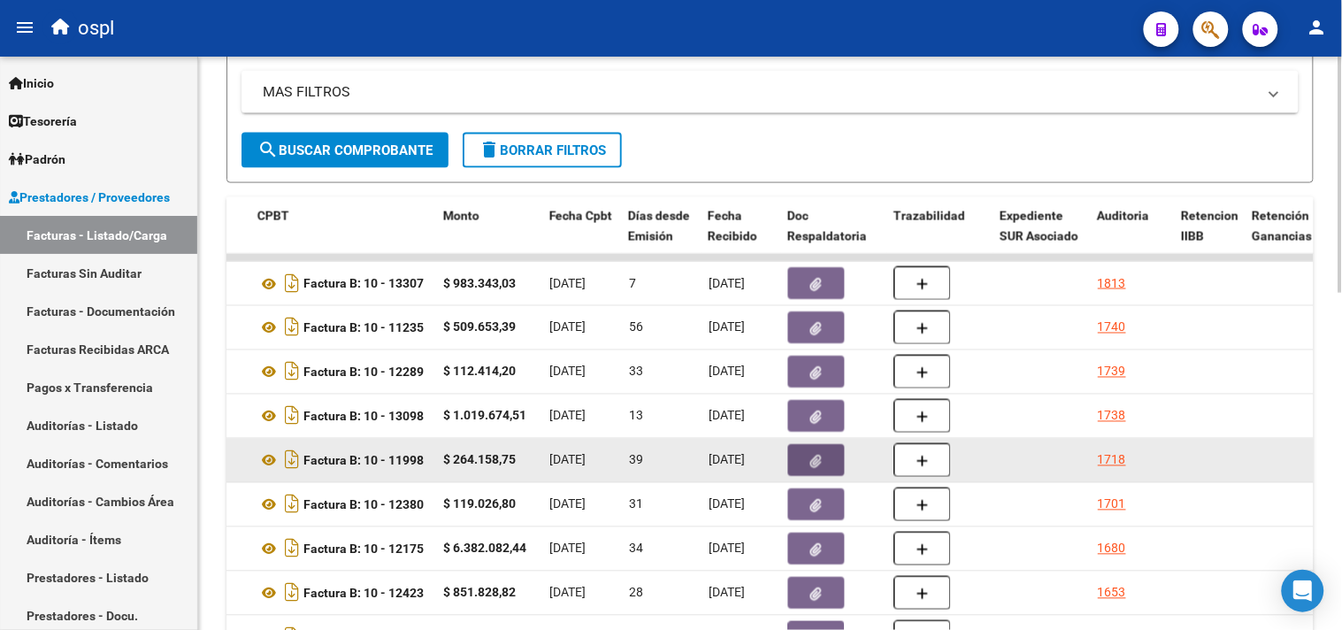
click at [814, 456] on icon "button" at bounding box center [816, 461] width 11 height 13
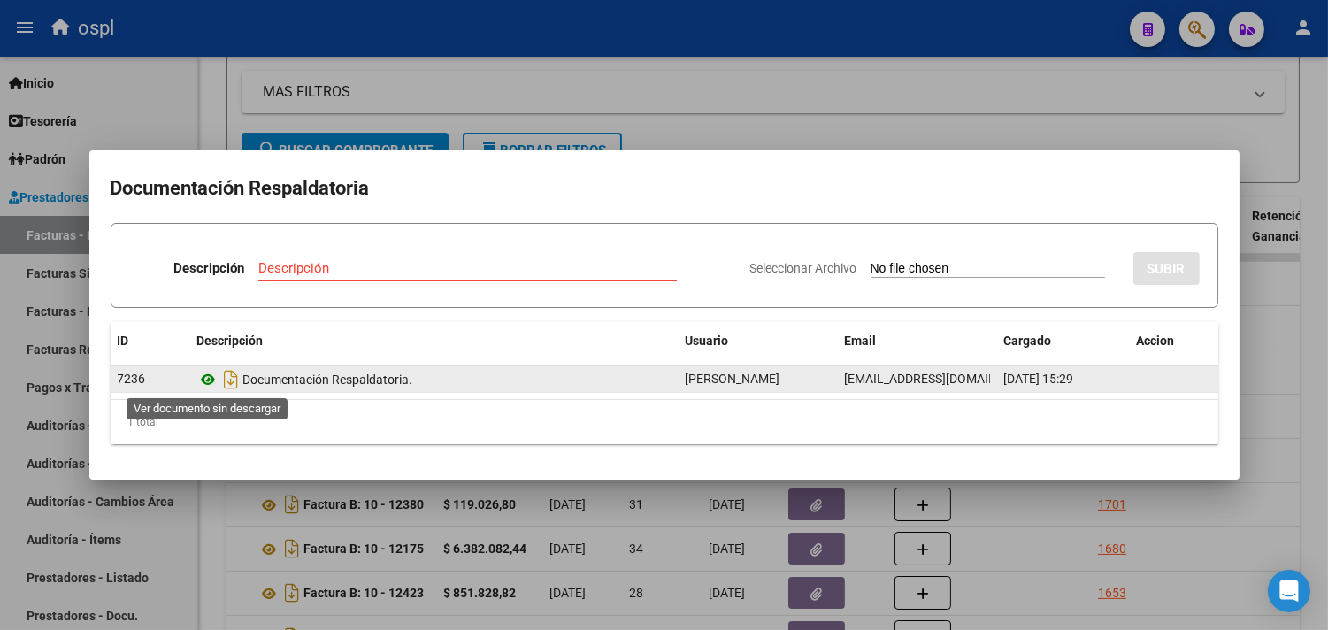
click at [206, 378] on icon at bounding box center [208, 379] width 23 height 21
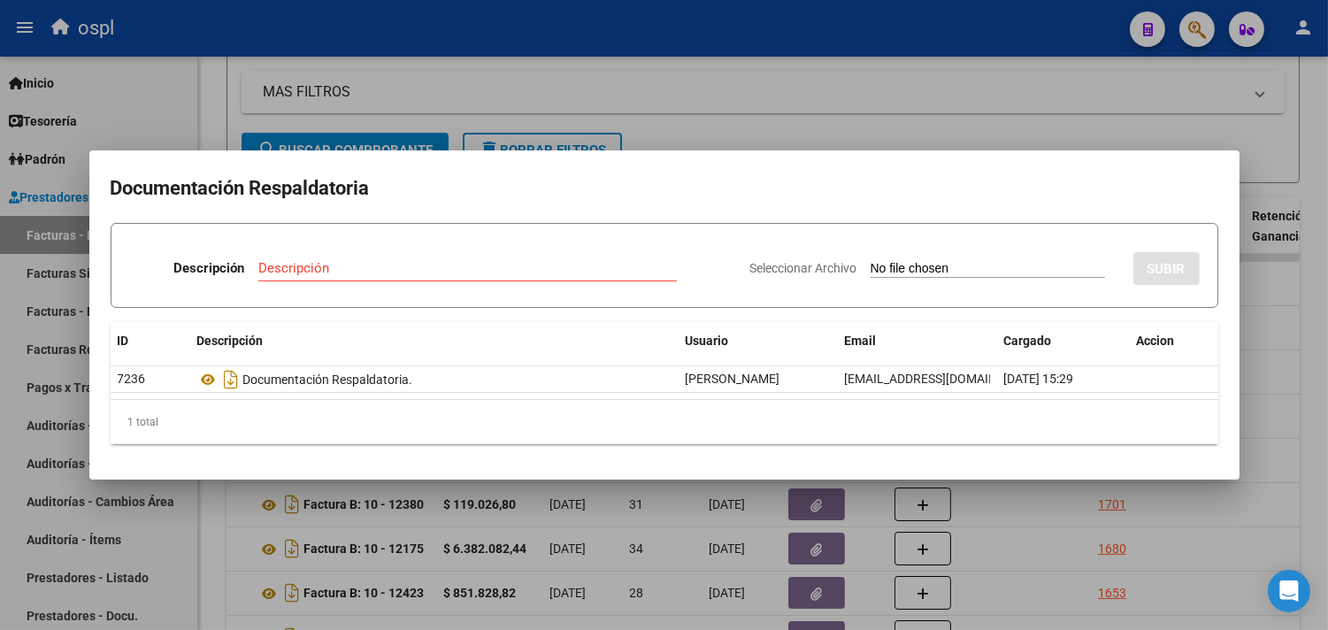
click at [1290, 496] on div at bounding box center [664, 315] width 1328 height 630
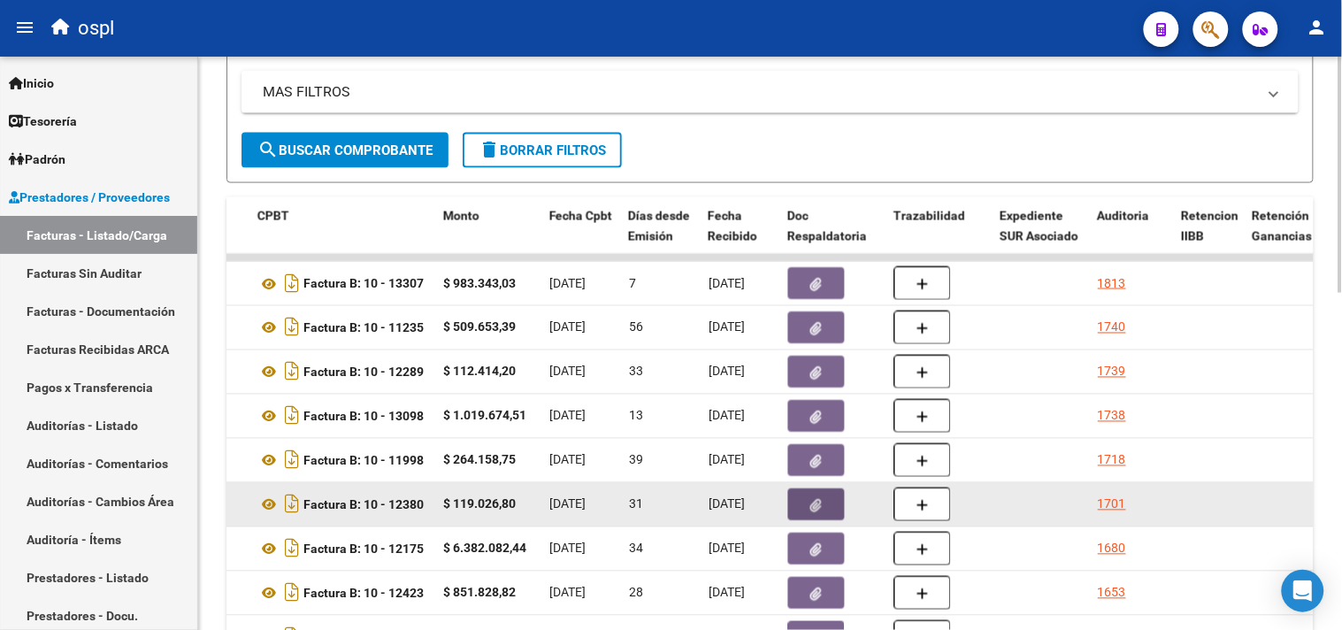
click at [818, 511] on icon "button" at bounding box center [816, 505] width 11 height 13
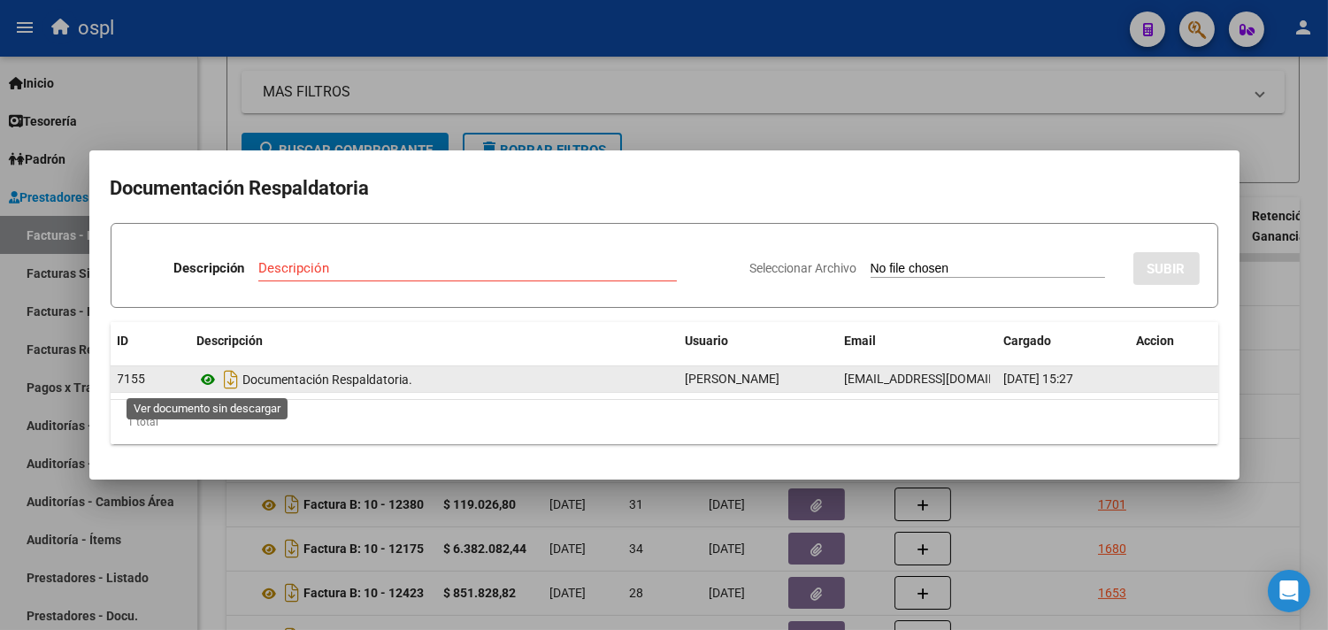
click at [202, 375] on icon at bounding box center [208, 379] width 23 height 21
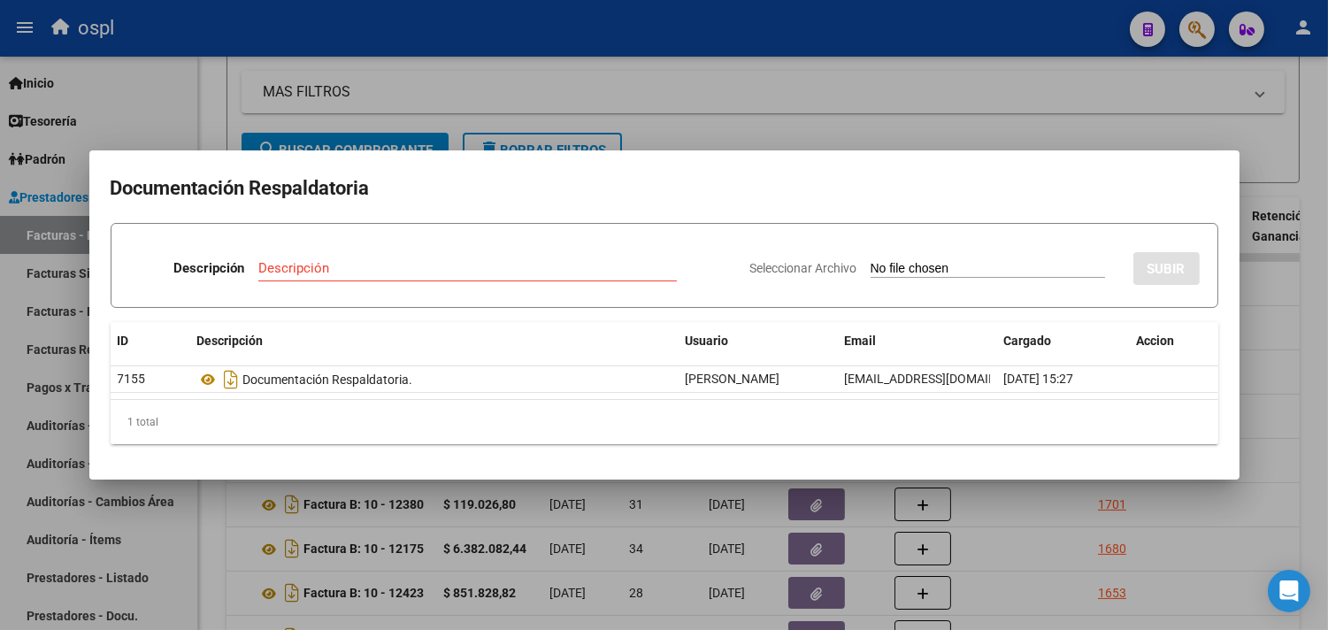
click at [1299, 418] on div at bounding box center [664, 315] width 1328 height 630
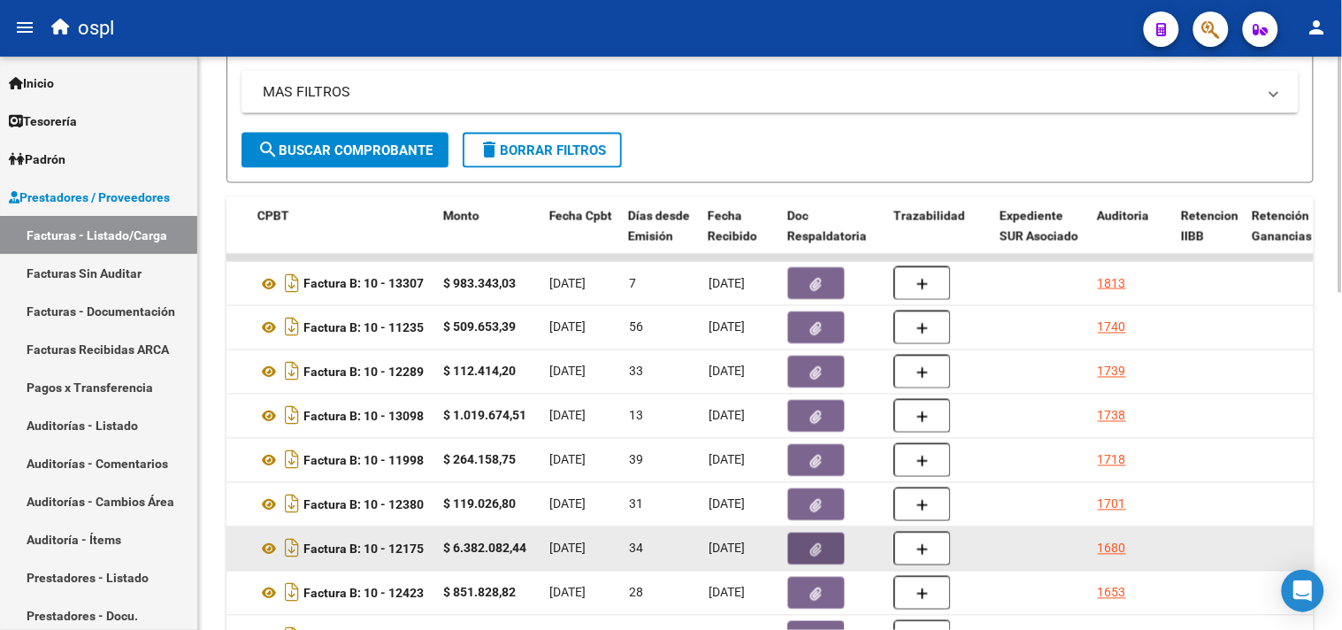
click at [821, 546] on icon "button" at bounding box center [816, 549] width 11 height 13
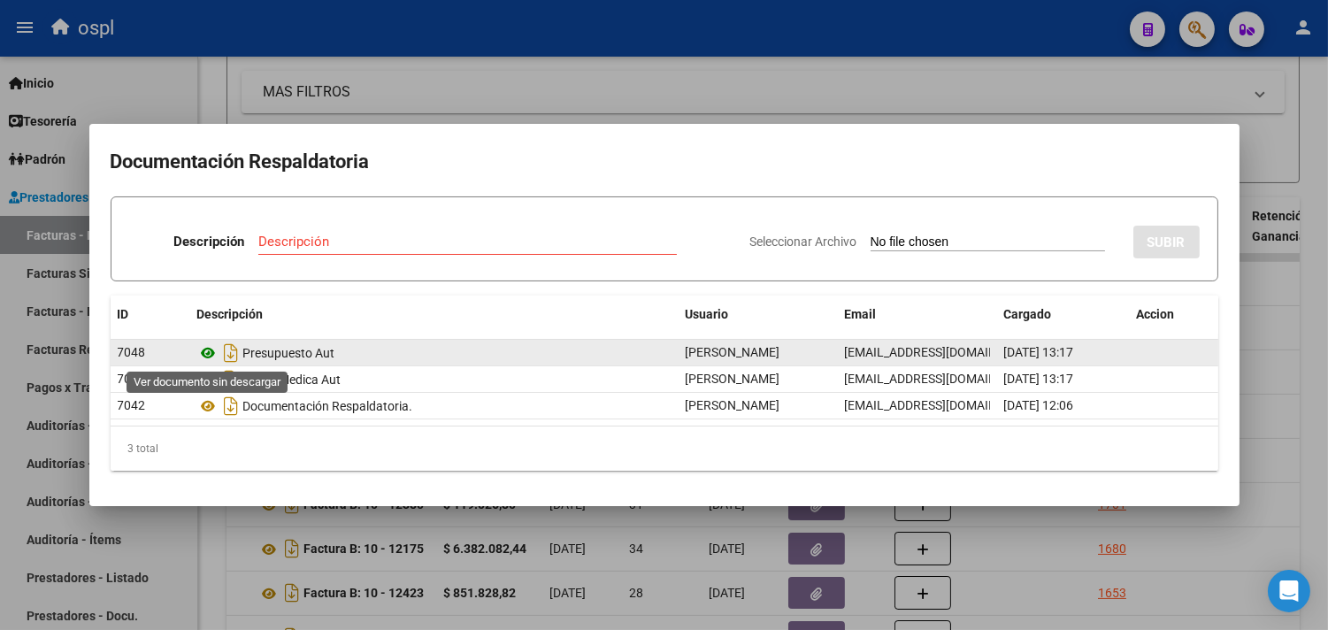
click at [208, 356] on icon at bounding box center [208, 352] width 23 height 21
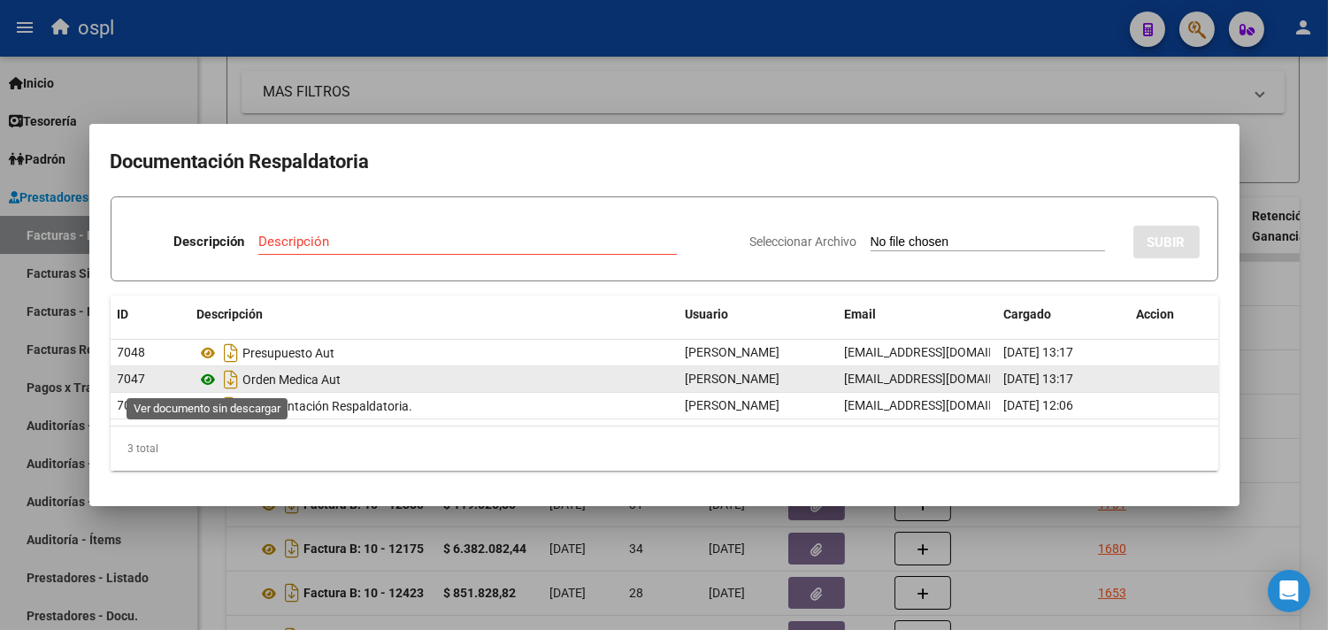
click at [207, 380] on icon at bounding box center [208, 379] width 23 height 21
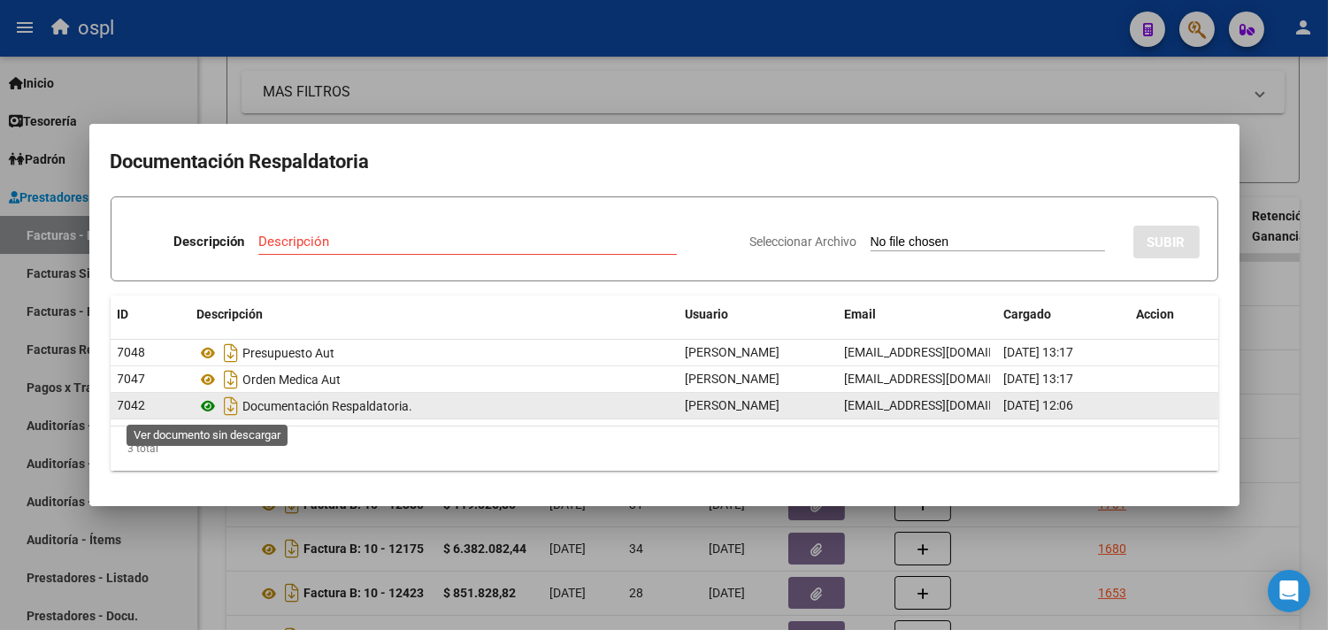
click at [197, 400] on icon at bounding box center [208, 405] width 23 height 21
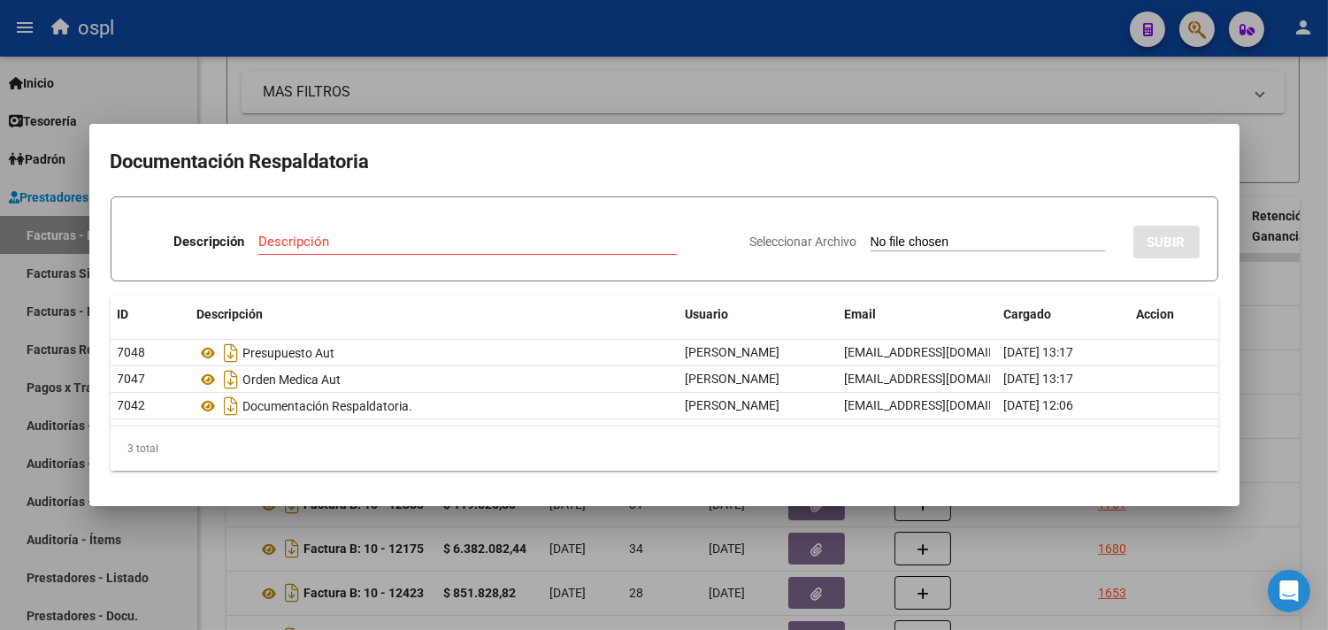
click at [831, 104] on div at bounding box center [664, 315] width 1328 height 630
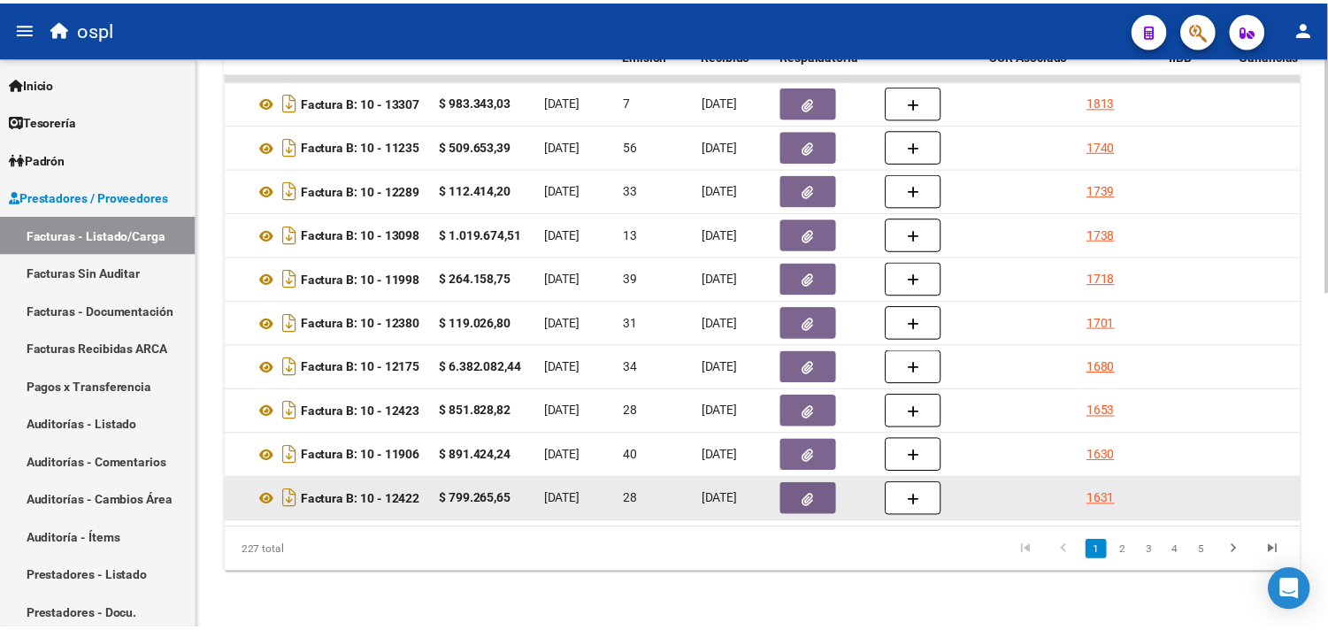
scroll to position [816, 0]
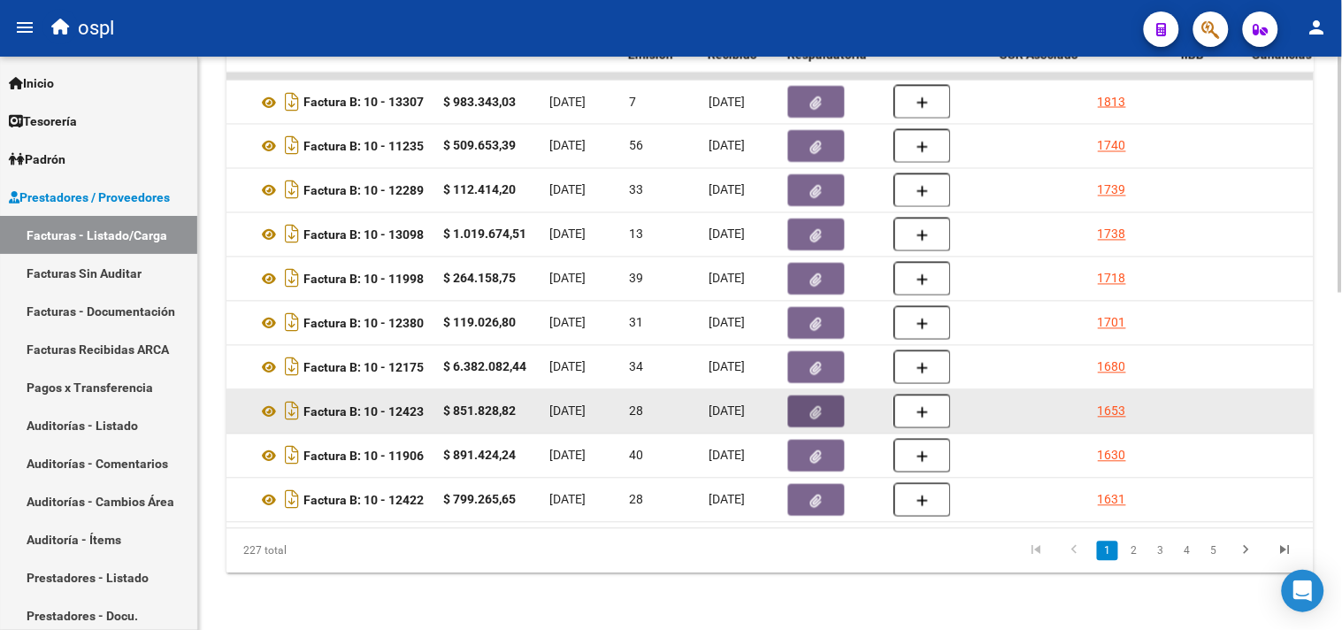
click at [816, 406] on icon "button" at bounding box center [816, 412] width 11 height 13
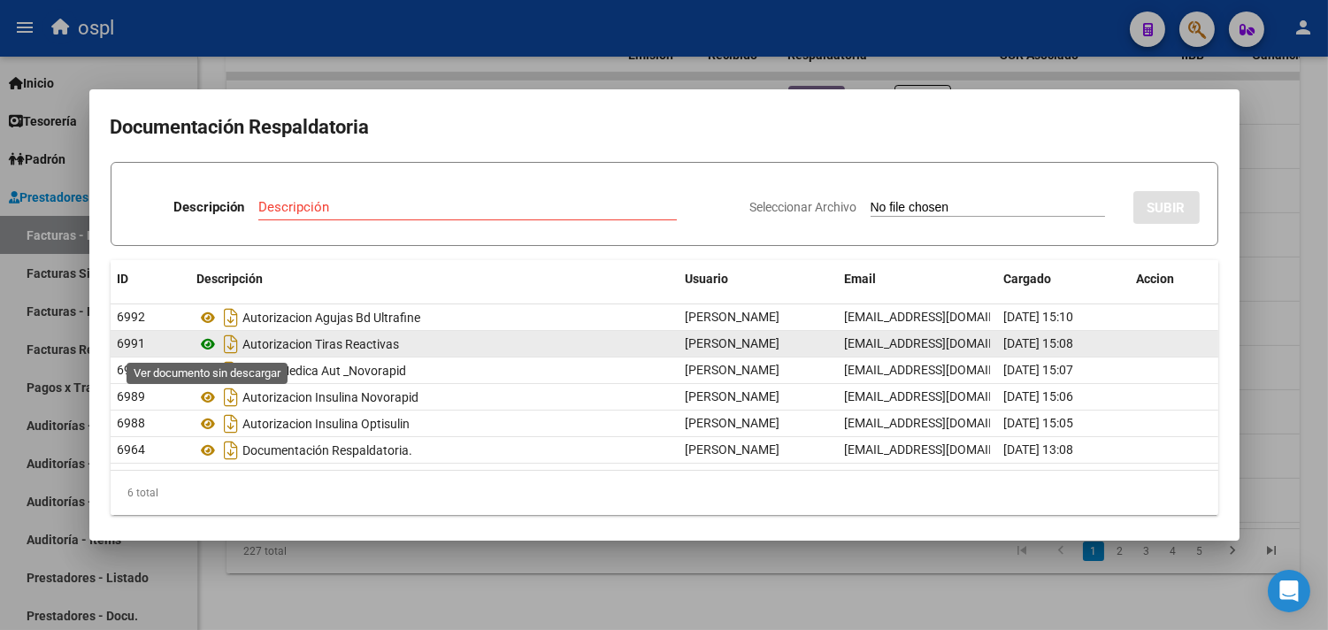
click at [209, 345] on icon at bounding box center [208, 343] width 23 height 21
